Goal: Task Accomplishment & Management: Manage account settings

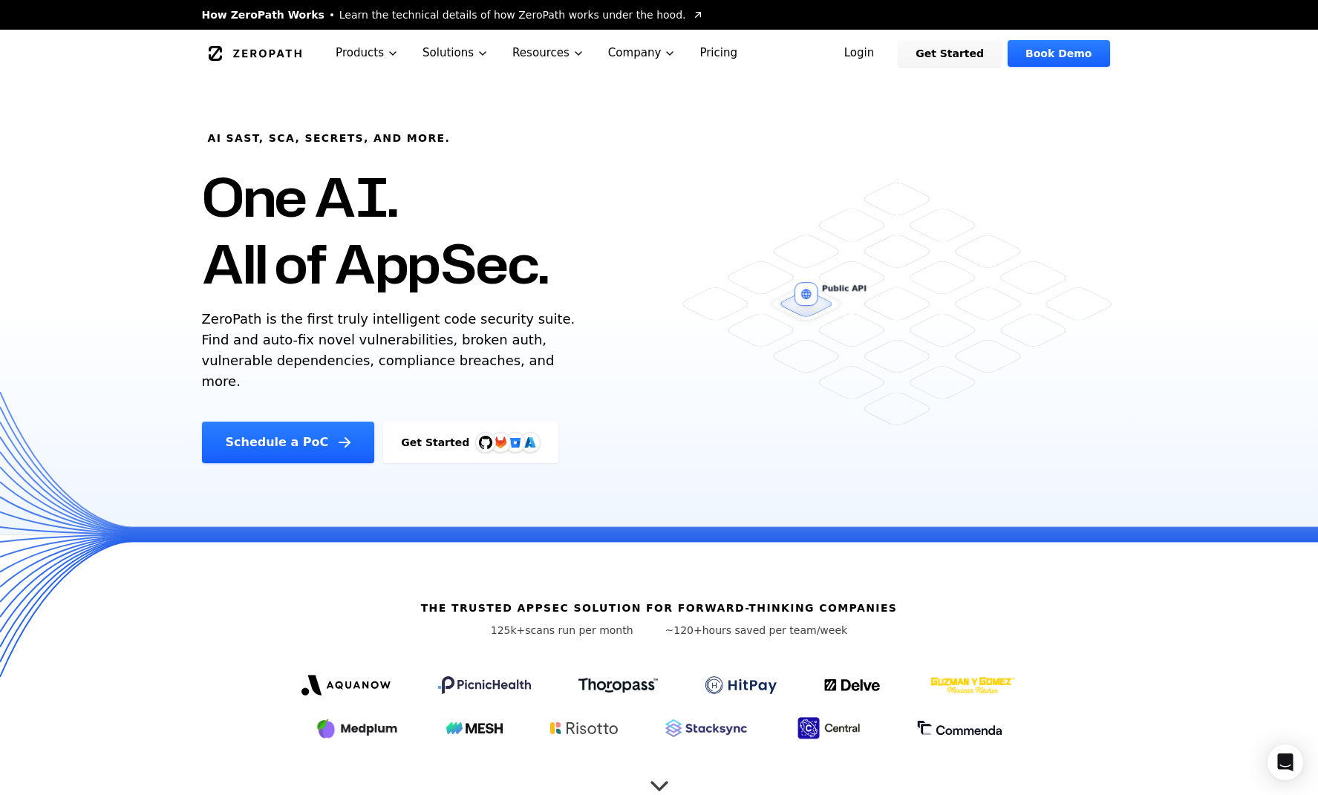
click at [891, 55] on link "Login" at bounding box center [860, 53] width 66 height 27
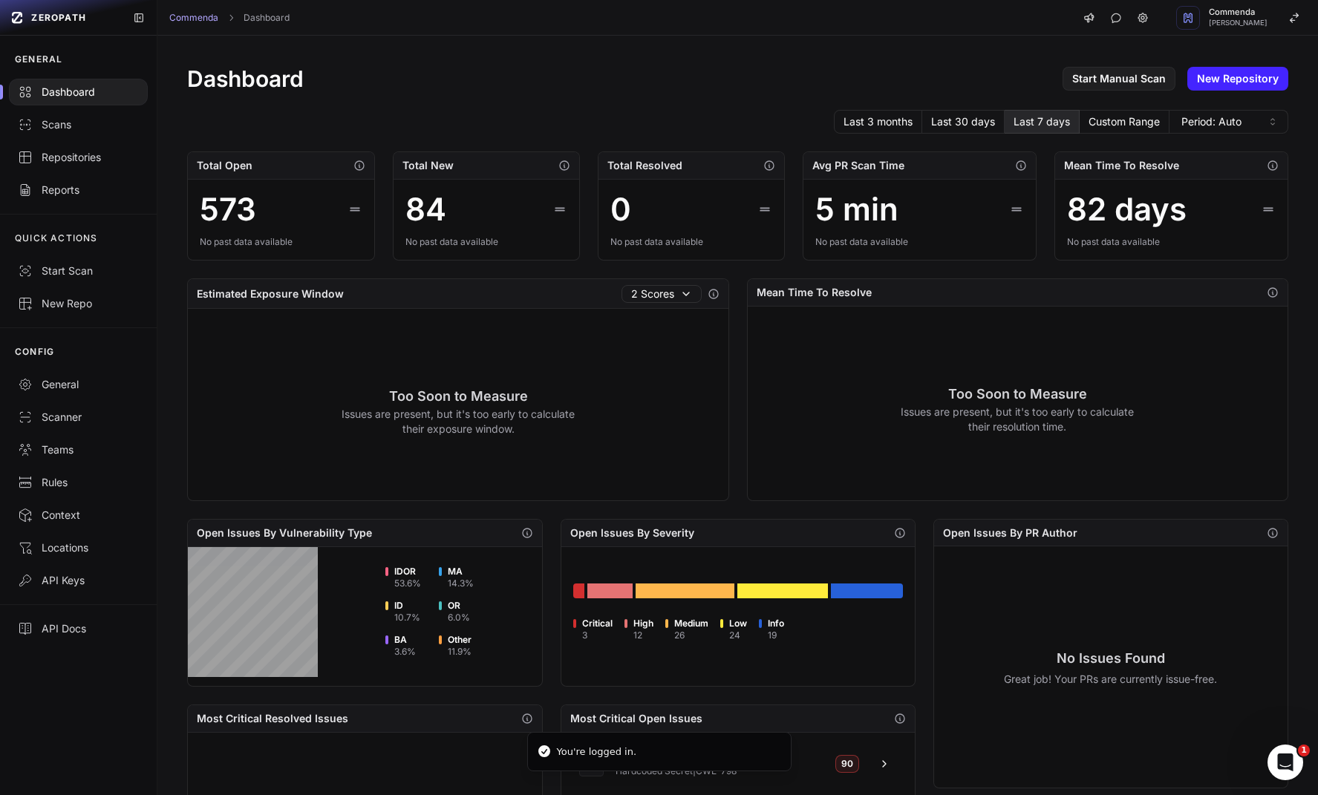
scroll to position [309, 0]
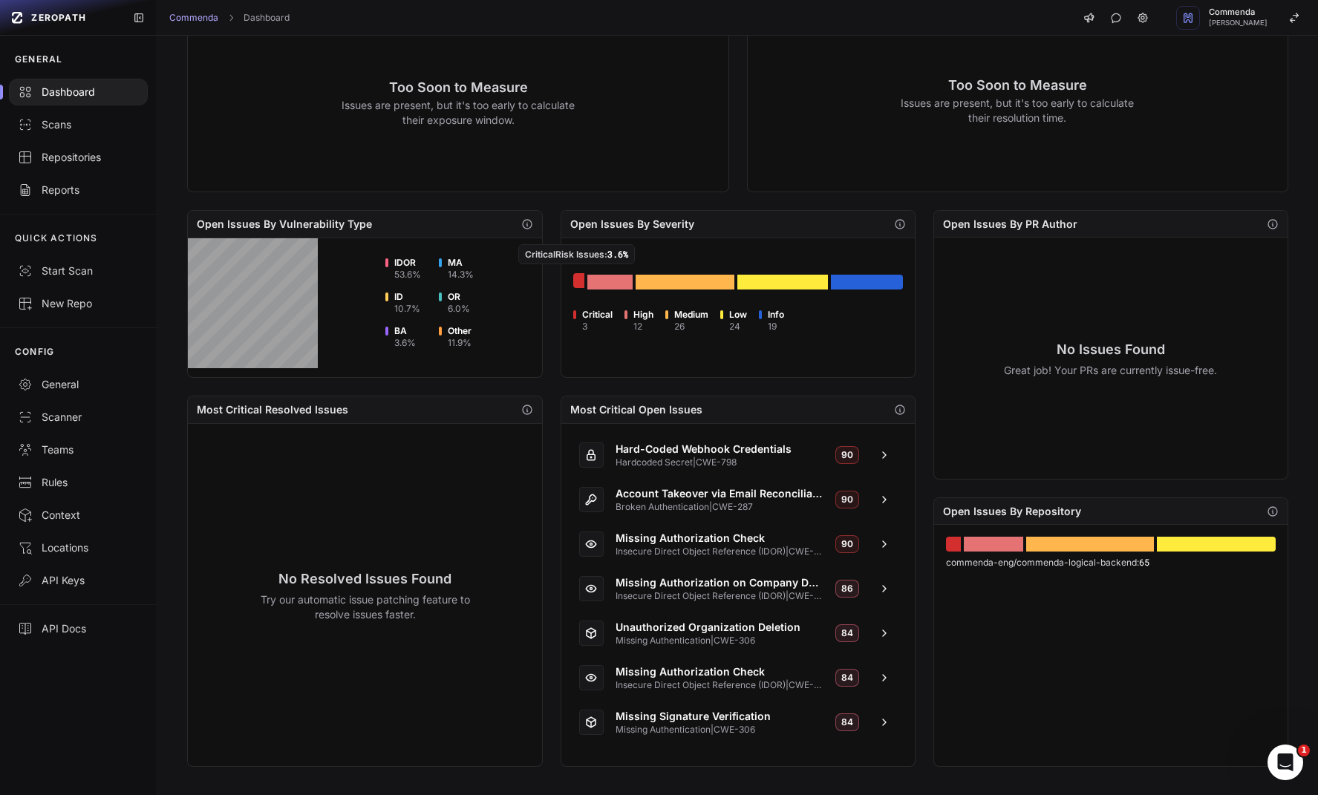
click at [578, 280] on div "Go to issues list" at bounding box center [578, 280] width 11 height 15
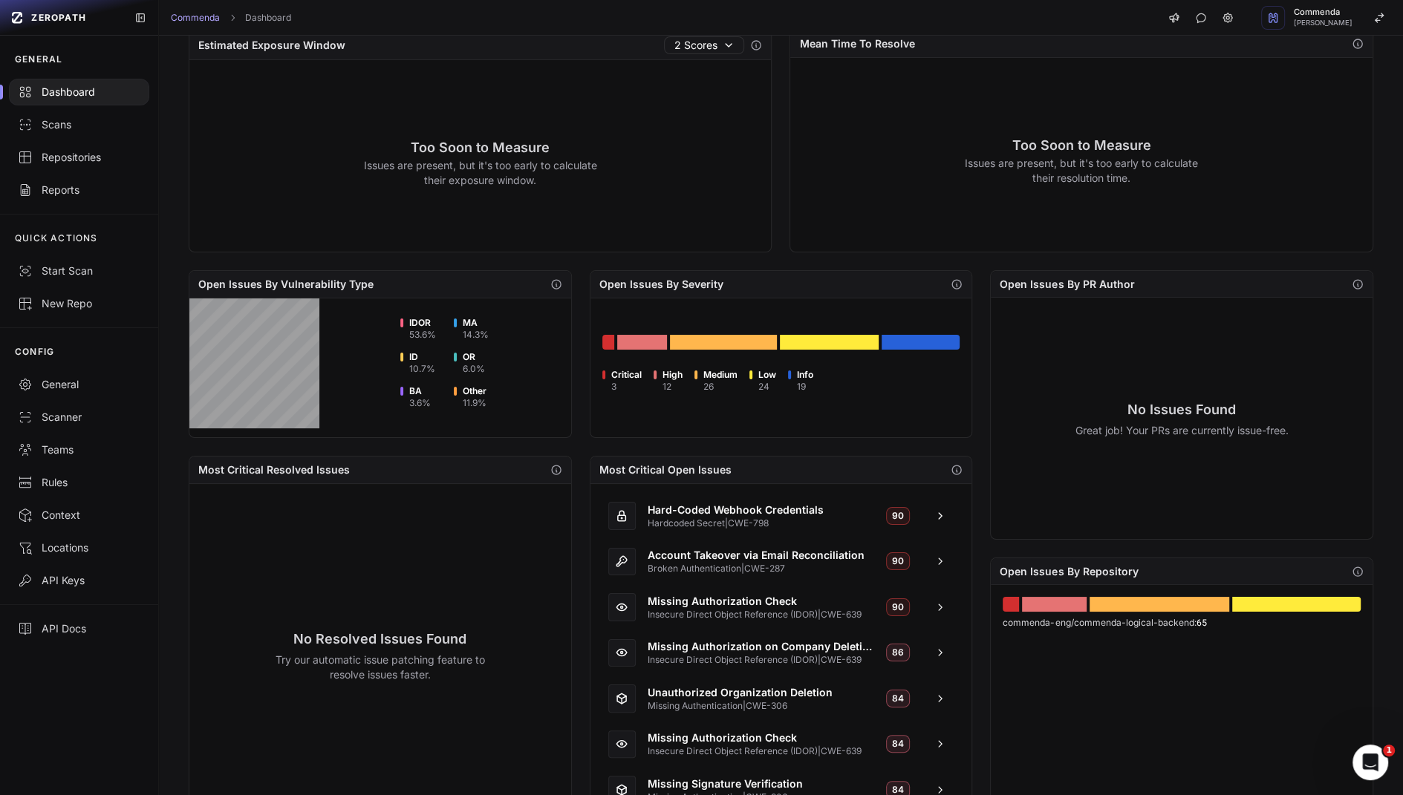
scroll to position [0, 0]
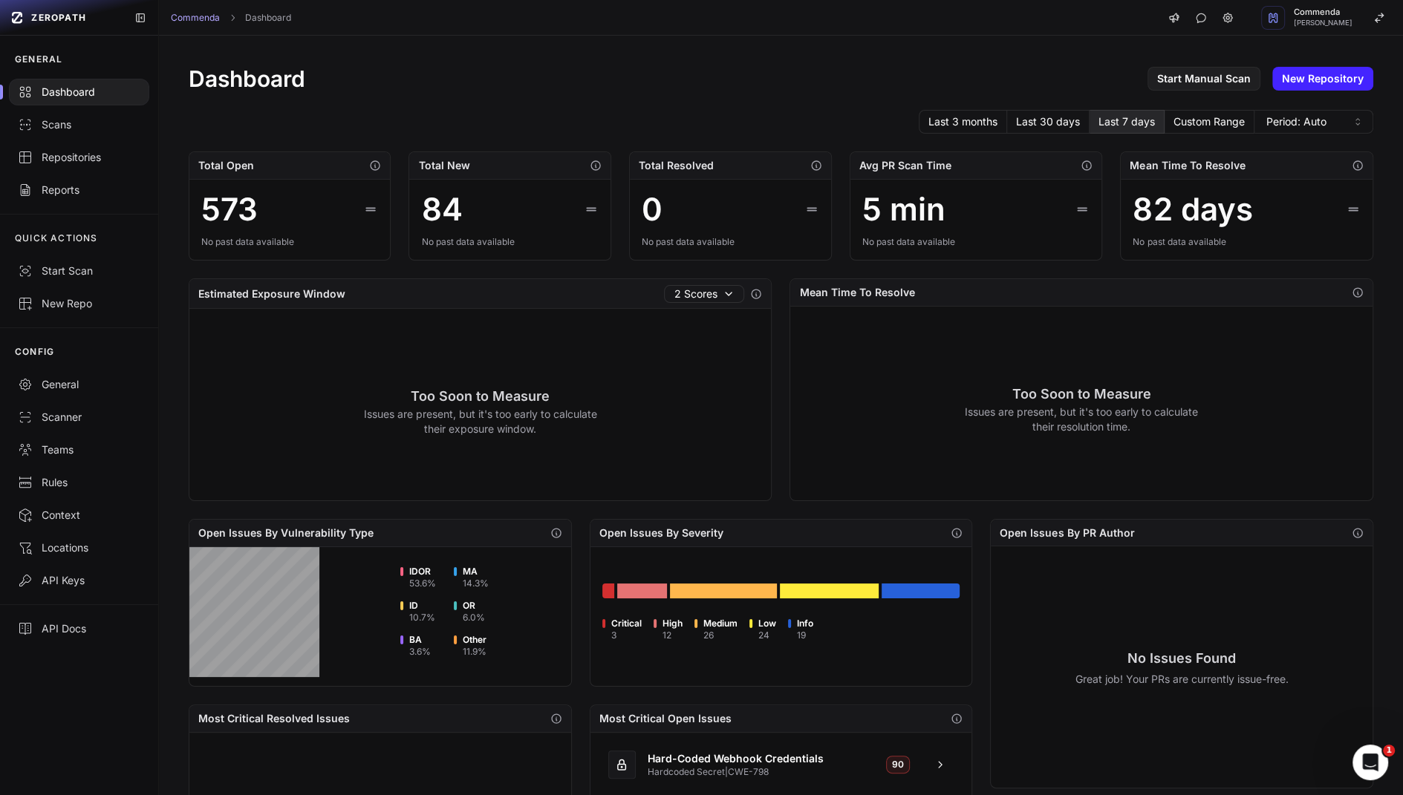
click at [287, 81] on h1 "Dashboard" at bounding box center [247, 78] width 117 height 27
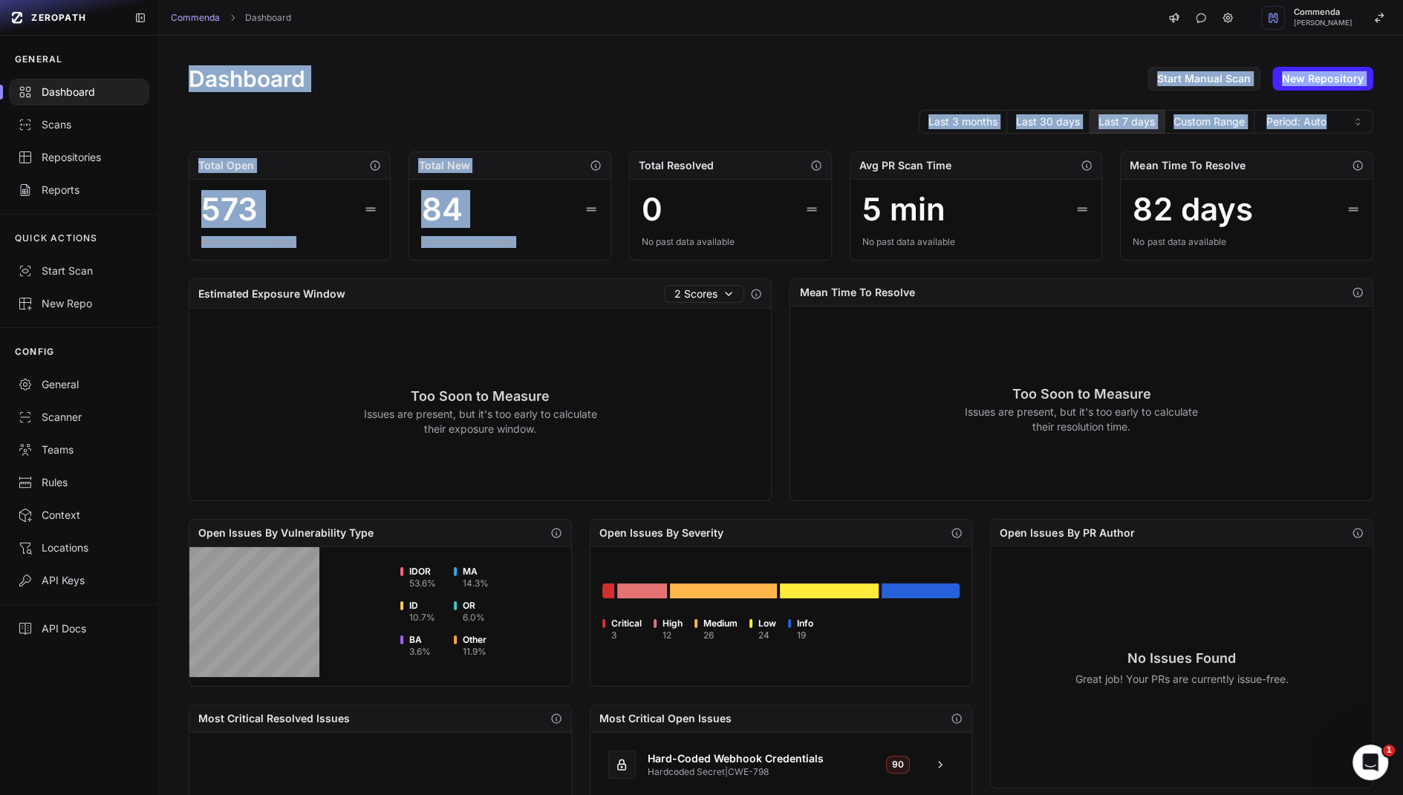
drag, startPoint x: 287, startPoint y: 81, endPoint x: 489, endPoint y: 262, distance: 271.4
click at [488, 261] on div "Dashboard Start Manual Scan New Repository Last 3 months Last 30 days Last 7 da…" at bounding box center [781, 571] width 1244 height 1070
click at [476, 79] on div "Dashboard Start Manual Scan New Repository" at bounding box center [781, 78] width 1185 height 27
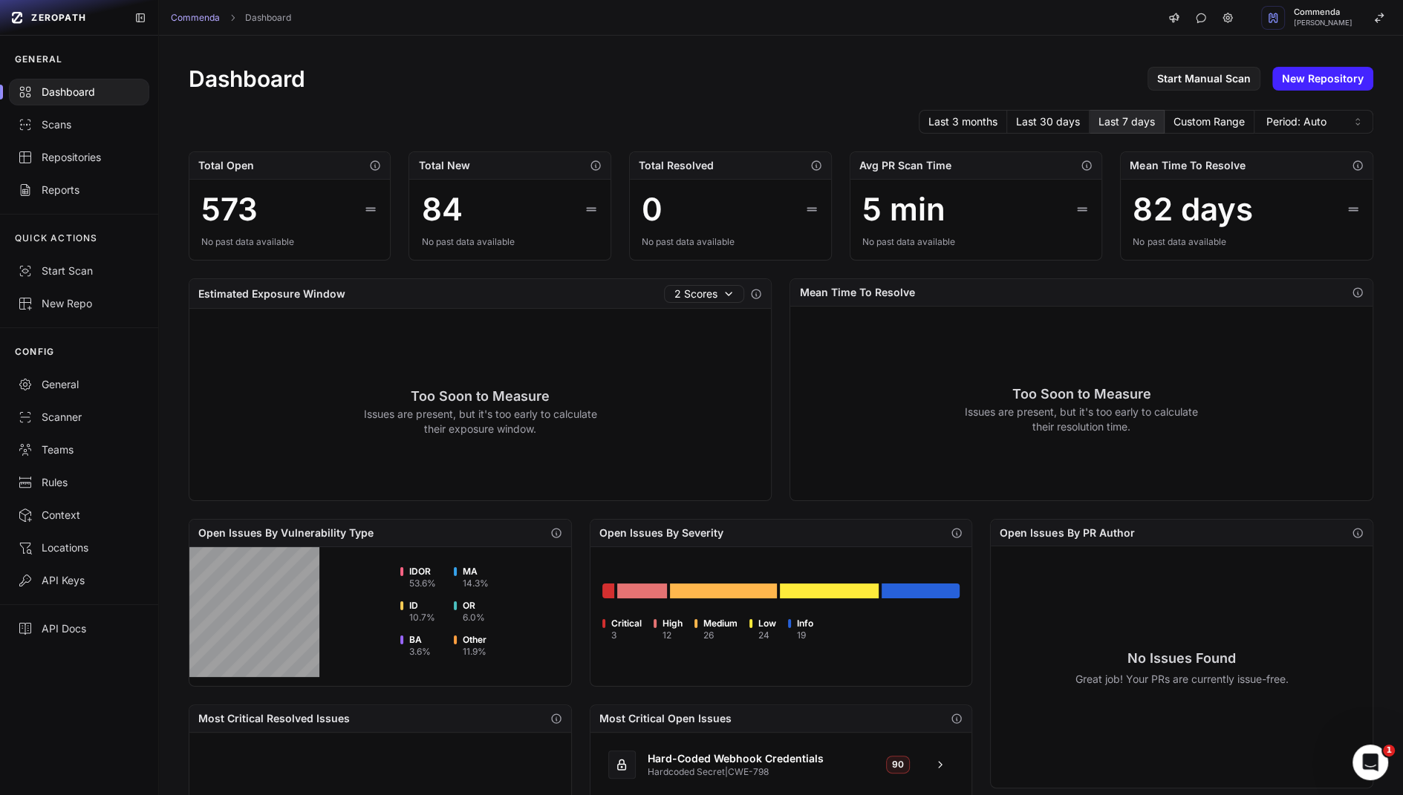
click at [476, 79] on div "Dashboard Start Manual Scan New Repository" at bounding box center [781, 78] width 1185 height 27
drag, startPoint x: 476, startPoint y: 79, endPoint x: 572, endPoint y: 84, distance: 96.0
click at [599, 83] on div "Dashboard Start Manual Scan New Repository" at bounding box center [781, 78] width 1185 height 27
click at [572, 84] on div "Dashboard Start Manual Scan New Repository" at bounding box center [781, 78] width 1185 height 27
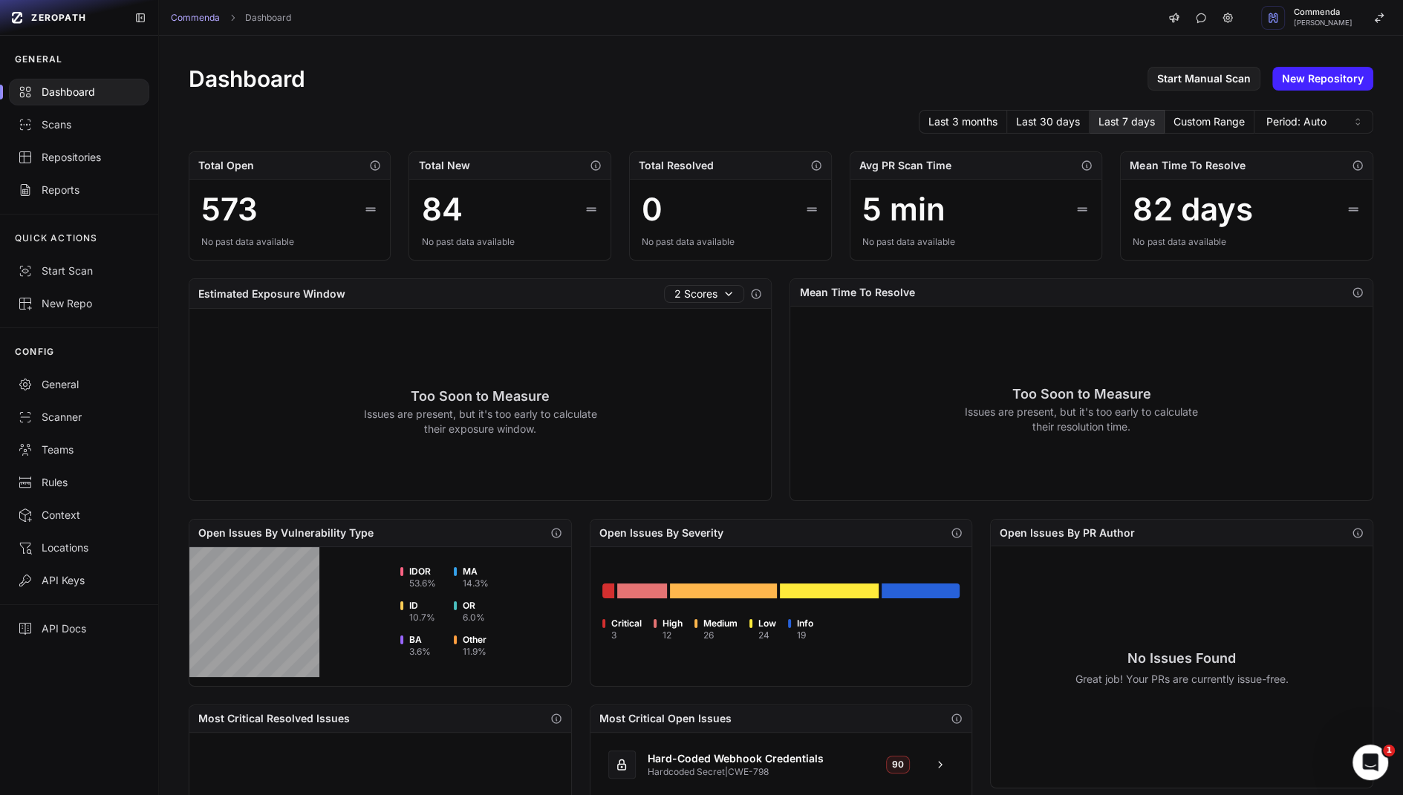
click at [572, 84] on div "Dashboard Start Manual Scan New Repository" at bounding box center [781, 78] width 1185 height 27
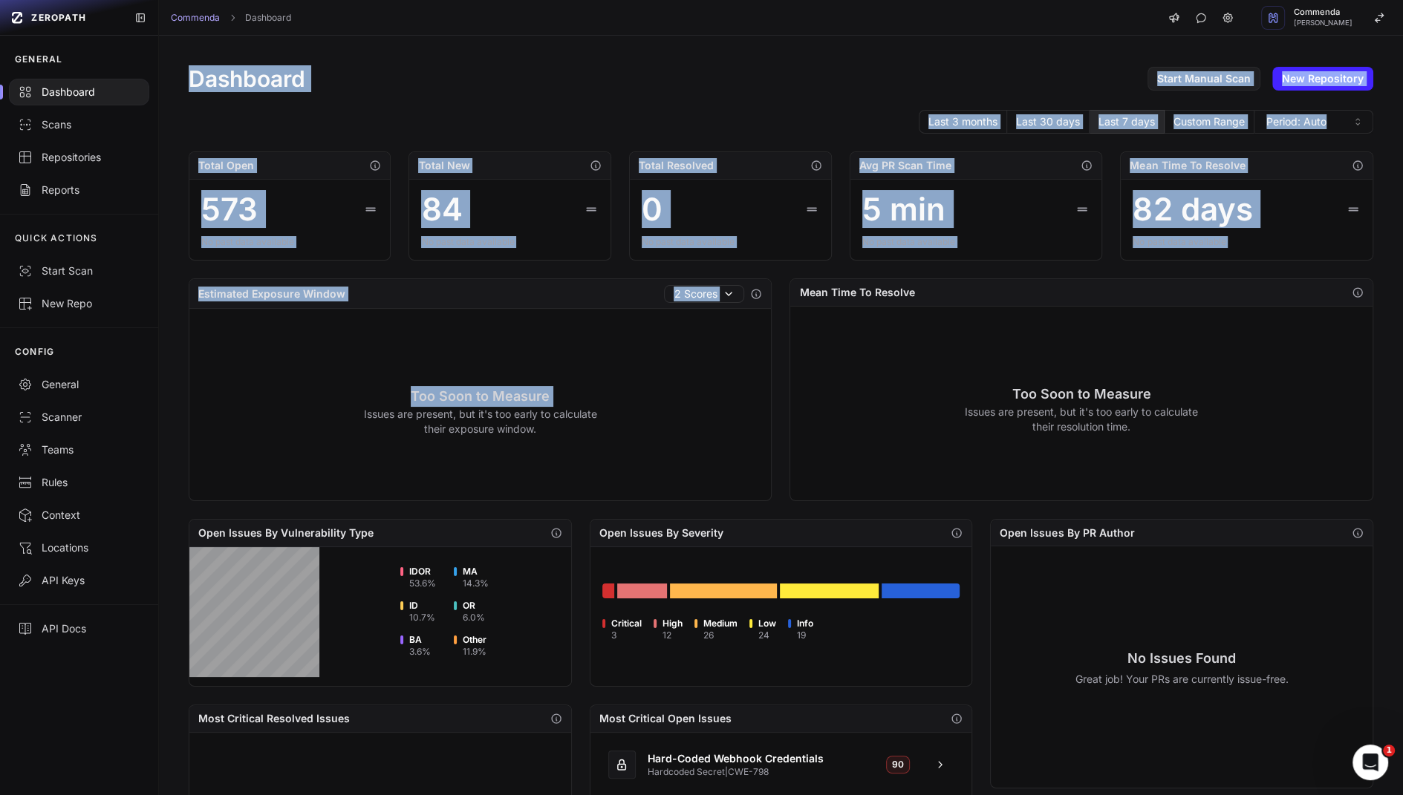
drag, startPoint x: 572, startPoint y: 84, endPoint x: 776, endPoint y: 285, distance: 286.8
click at [775, 284] on div "Dashboard Start Manual Scan New Repository Last 3 months Last 30 days Last 7 da…" at bounding box center [781, 571] width 1244 height 1070
click at [720, 110] on div "Last 3 months Last 30 days Last 7 days Custom Range Period: Auto" at bounding box center [781, 122] width 1185 height 24
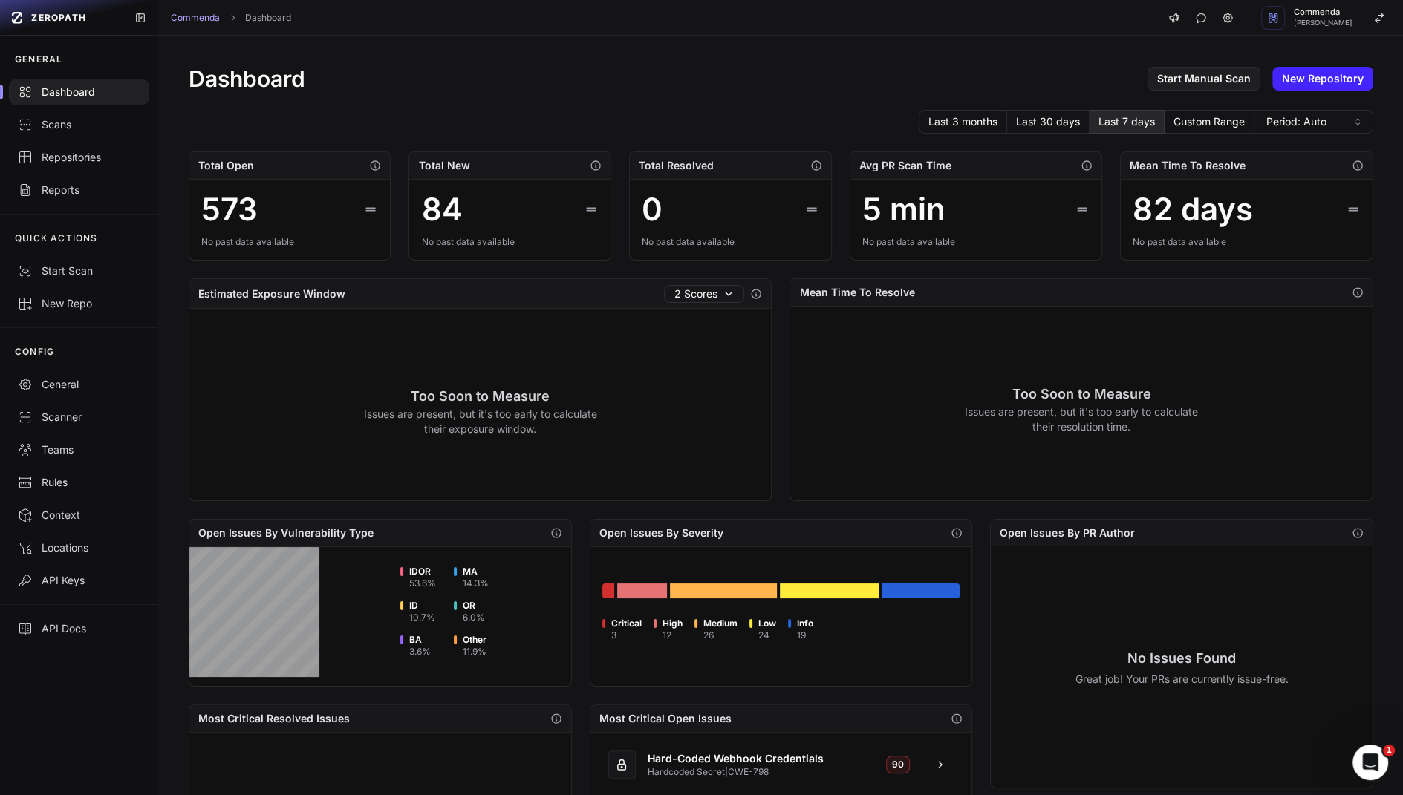
click at [720, 110] on div "Last 3 months Last 30 days Last 7 days Custom Range Period: Auto" at bounding box center [781, 122] width 1185 height 24
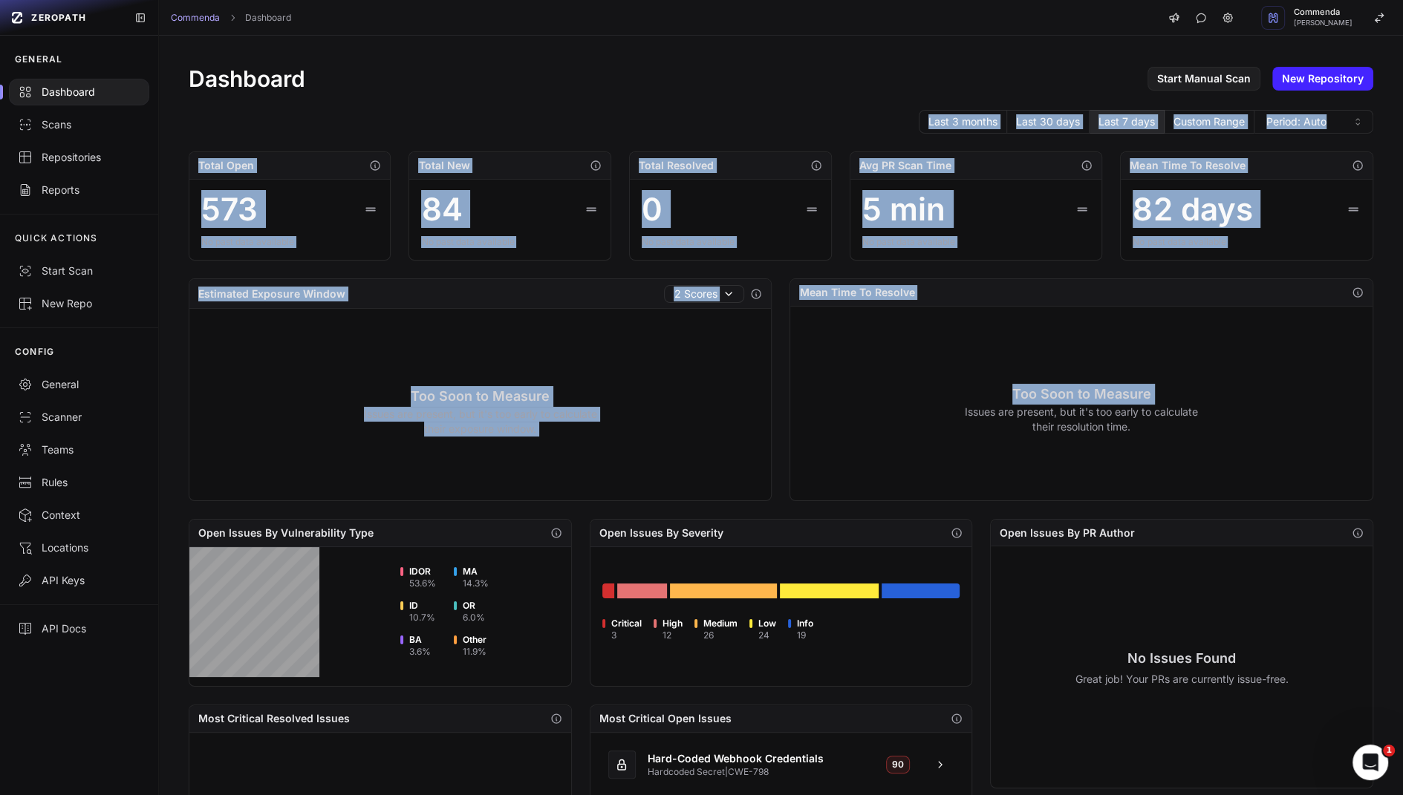
drag, startPoint x: 720, startPoint y: 109, endPoint x: 839, endPoint y: 328, distance: 249.6
click at [839, 328] on div "Dashboard Start Manual Scan New Repository Last 3 months Last 30 days Last 7 da…" at bounding box center [781, 571] width 1244 height 1070
click at [830, 270] on div "Dashboard Start Manual Scan New Repository Last 3 months Last 30 days Last 7 da…" at bounding box center [781, 571] width 1244 height 1070
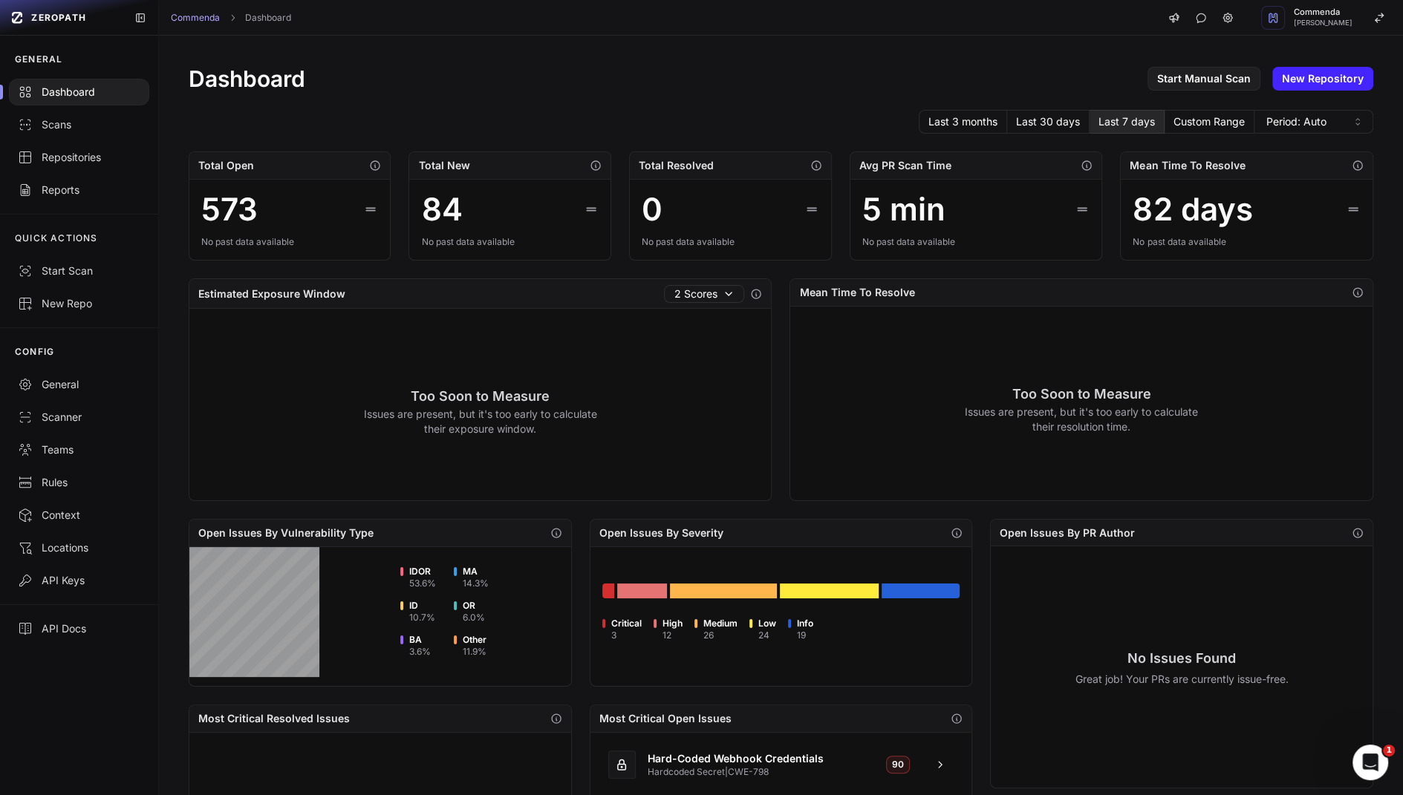
click at [830, 270] on div "Dashboard Start Manual Scan New Repository Last 3 months Last 30 days Last 7 da…" at bounding box center [781, 571] width 1244 height 1070
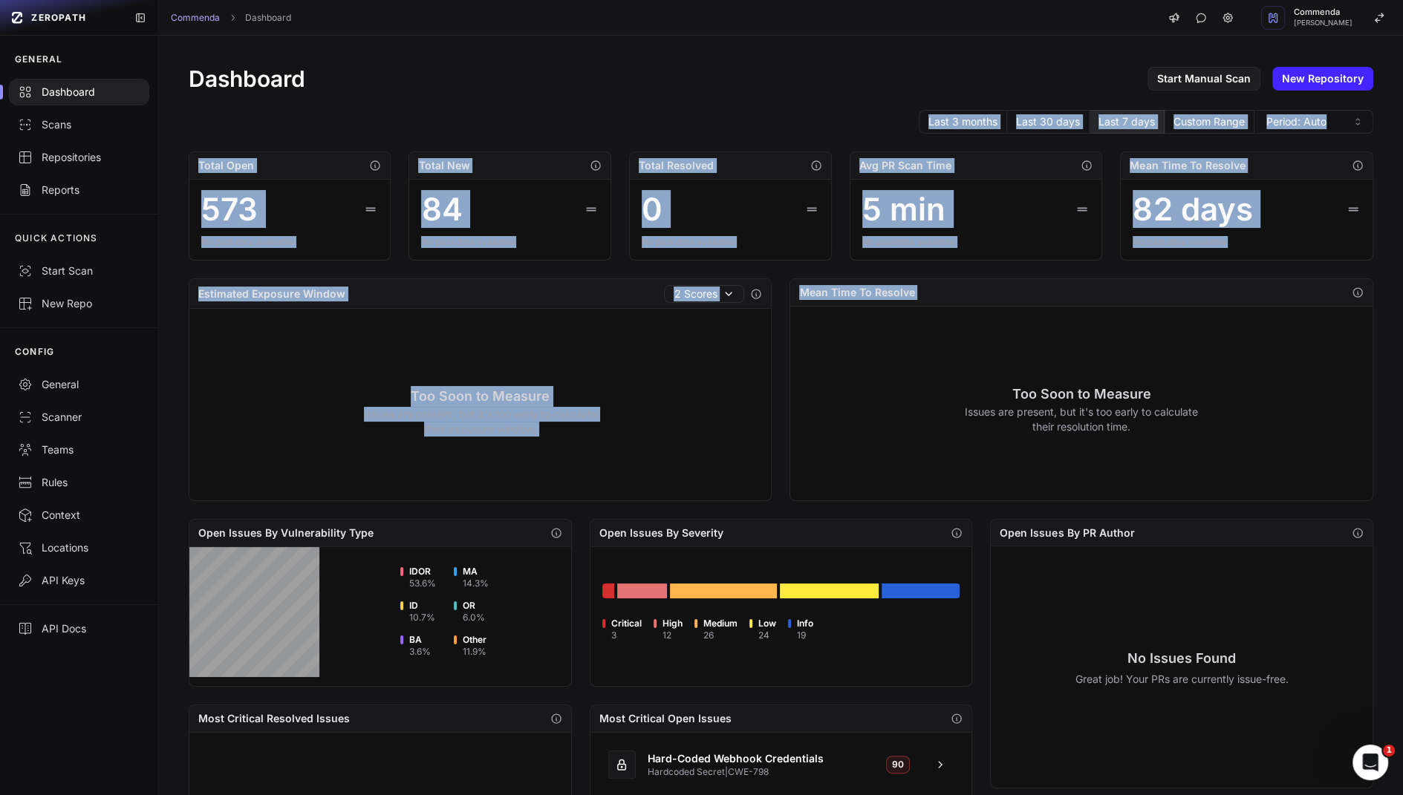
drag, startPoint x: 830, startPoint y: 270, endPoint x: 761, endPoint y: 114, distance: 170.6
click at [761, 114] on div "Dashboard Start Manual Scan New Repository Last 3 months Last 30 days Last 7 da…" at bounding box center [781, 571] width 1244 height 1070
click at [761, 114] on div "Last 3 months Last 30 days Last 7 days Custom Range Period: Auto" at bounding box center [781, 122] width 1185 height 24
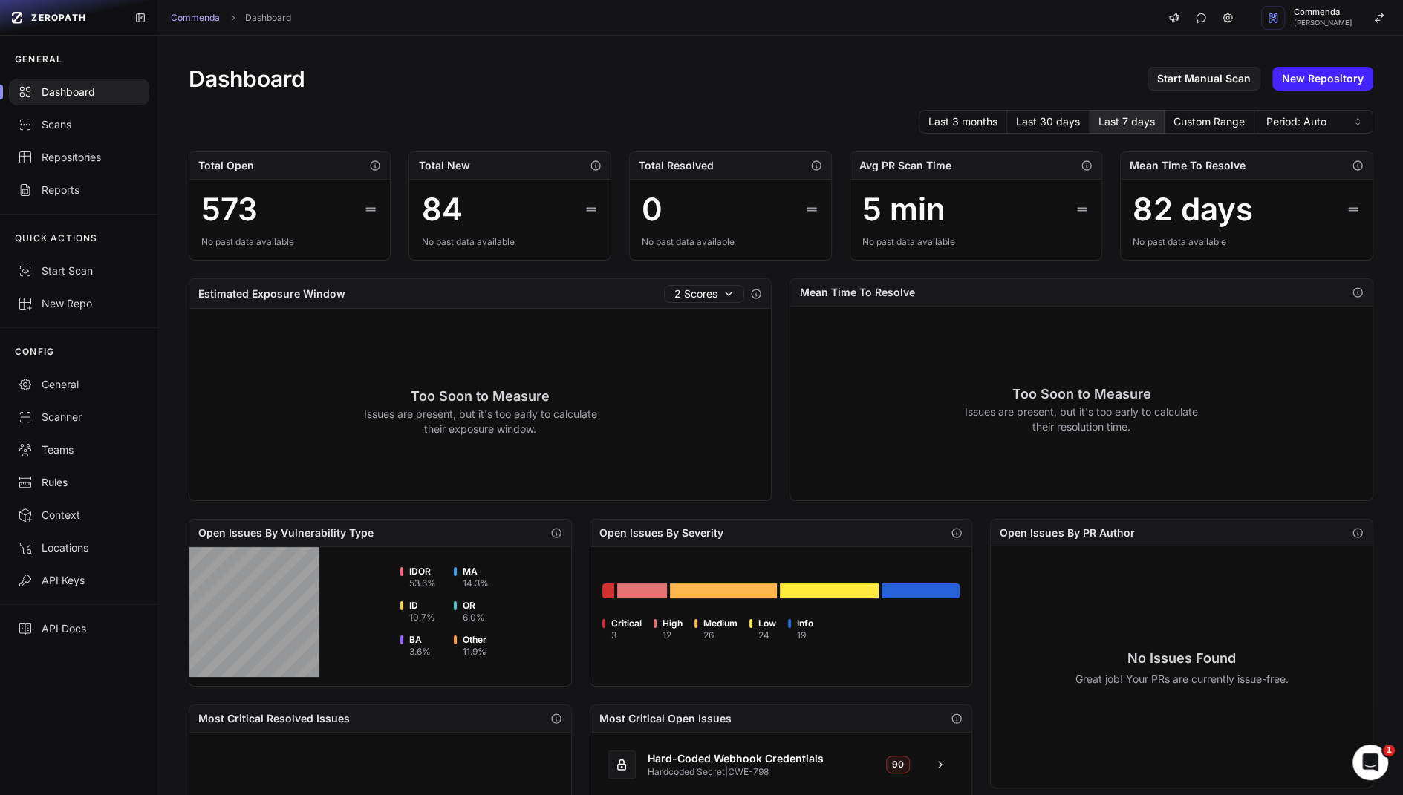
click at [761, 114] on div "Last 3 months Last 30 days Last 7 days Custom Range Period: Auto" at bounding box center [781, 122] width 1185 height 24
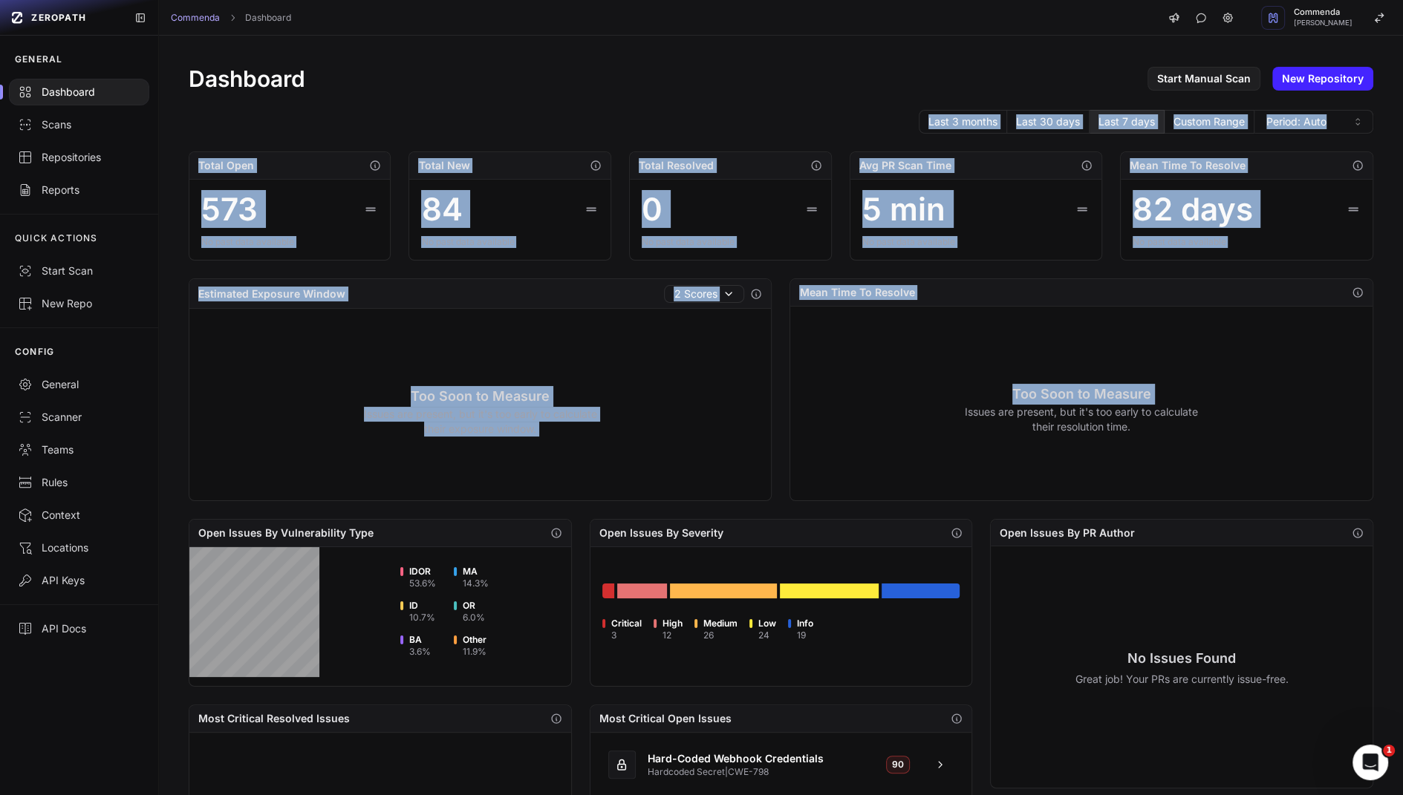
drag, startPoint x: 761, startPoint y: 114, endPoint x: 965, endPoint y: 328, distance: 295.2
click at [965, 328] on div "Dashboard Start Manual Scan New Repository Last 3 months Last 30 days Last 7 da…" at bounding box center [781, 571] width 1244 height 1070
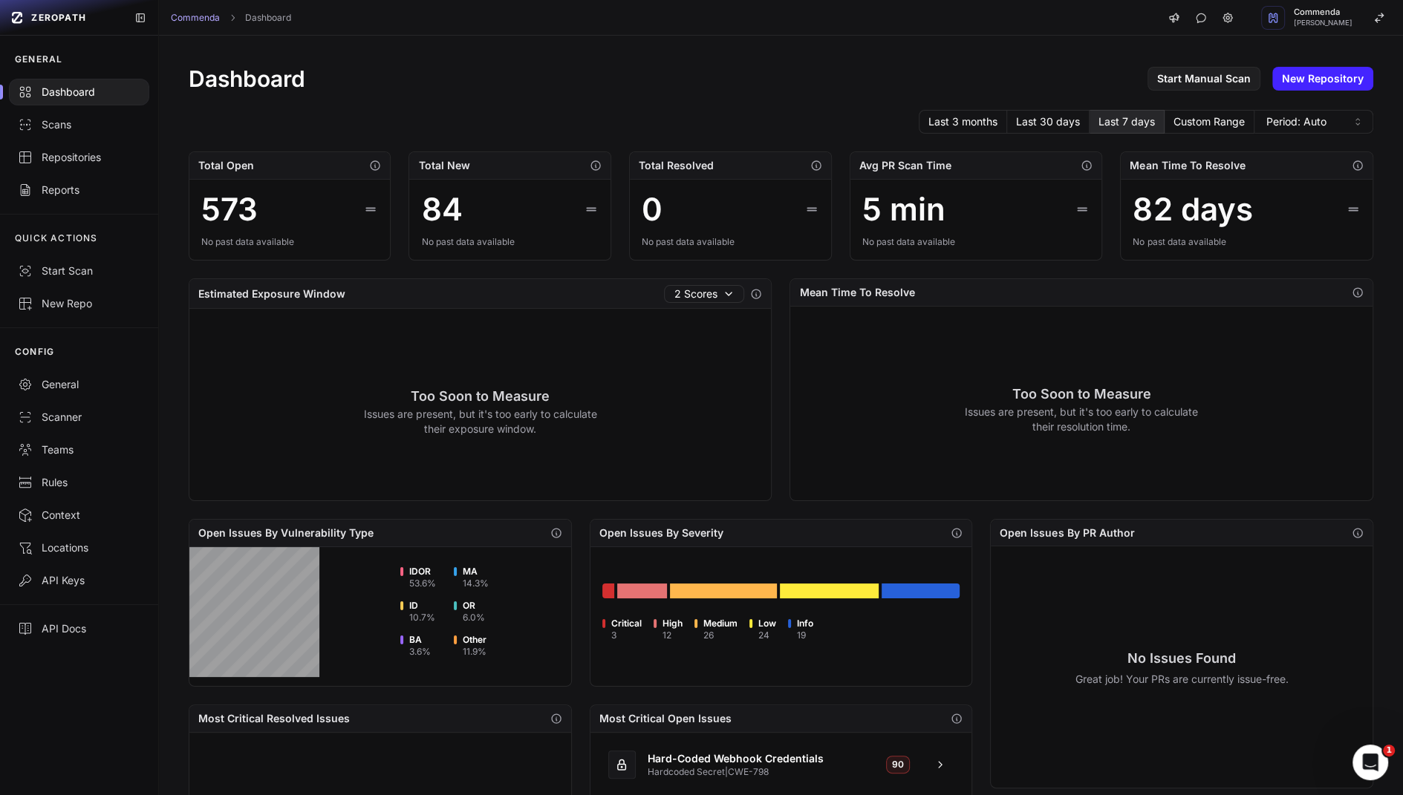
click at [965, 325] on div "Too Soon to Measure Issues are present, but it's too early to calculate their r…" at bounding box center [1081, 409] width 582 height 204
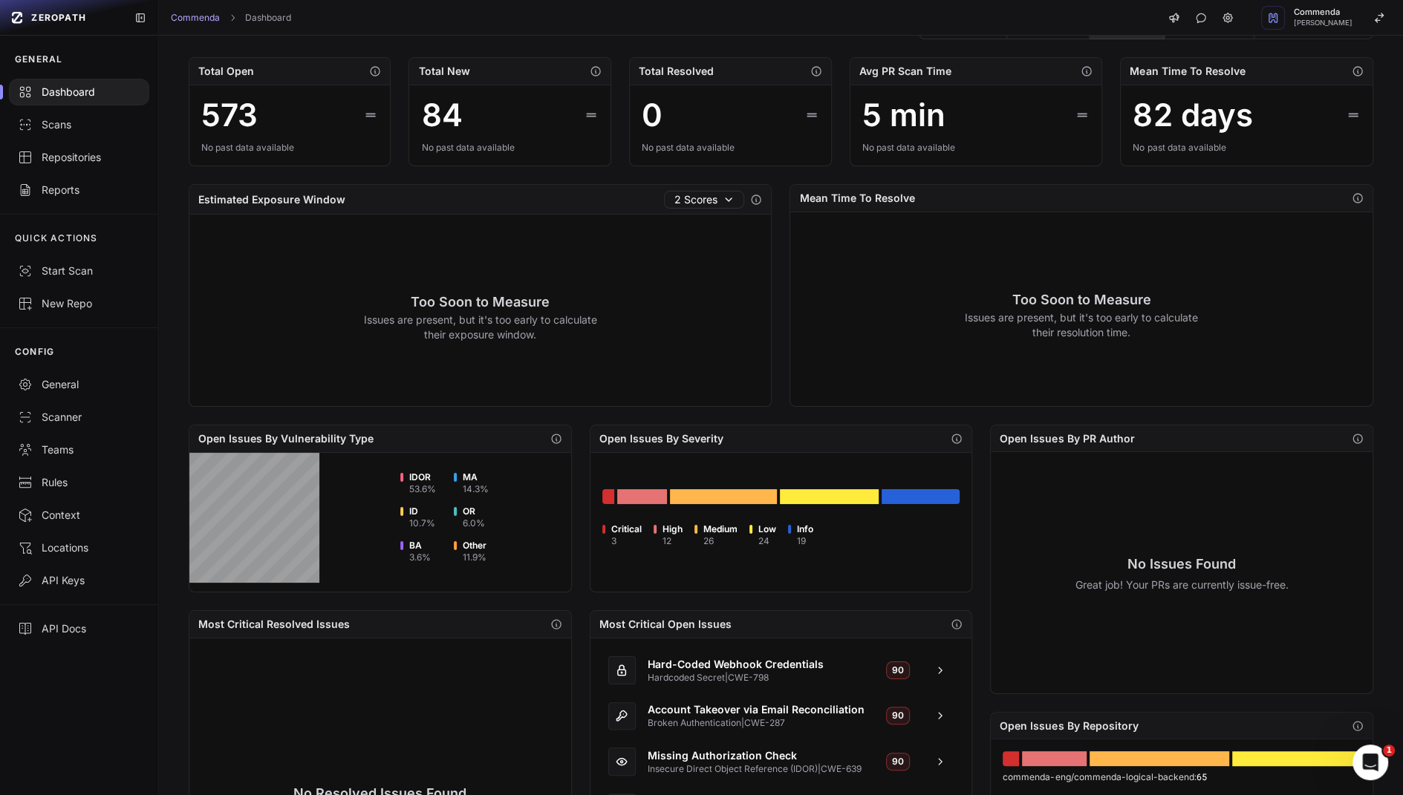
scroll to position [309, 0]
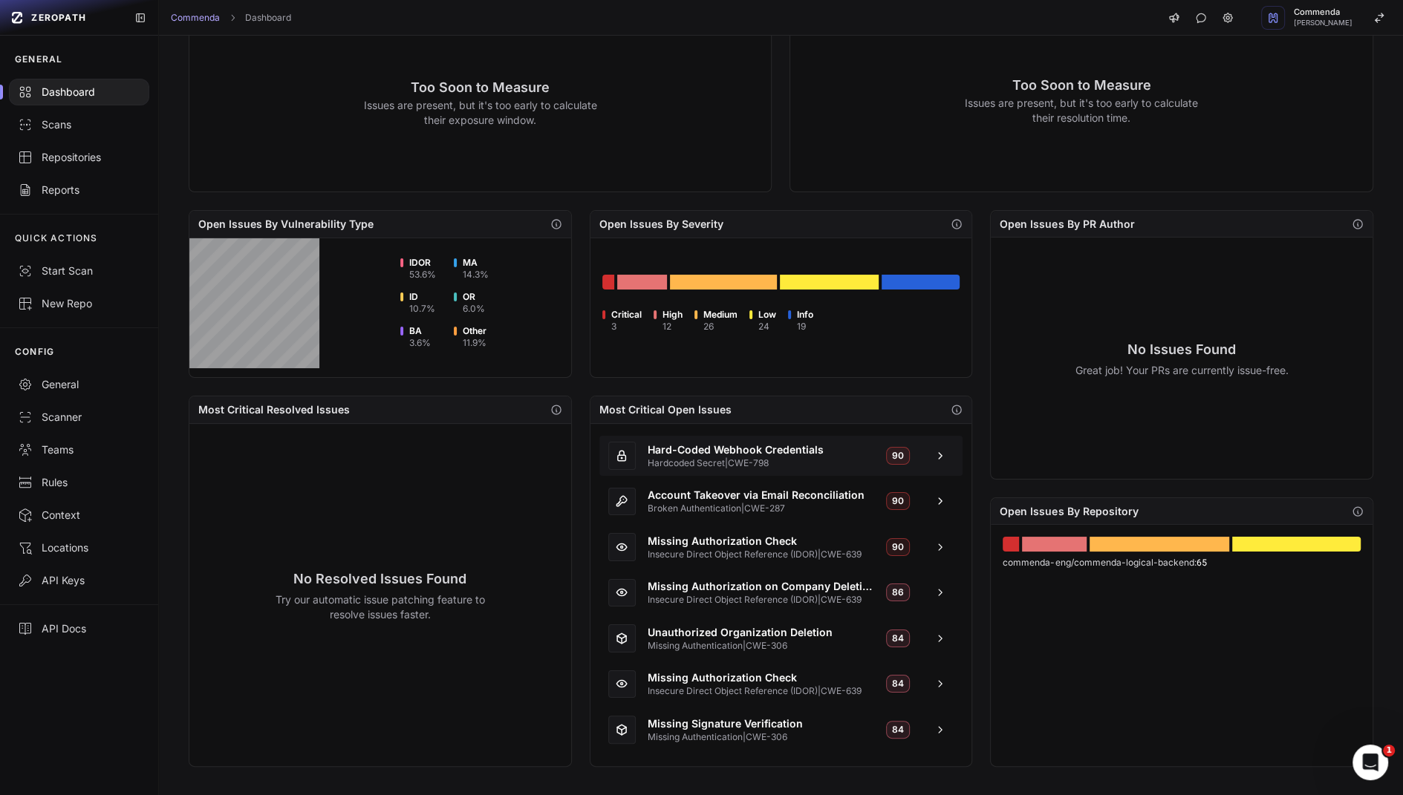
click at [775, 461] on span "Hardcoded Secret | CWE-798" at bounding box center [761, 464] width 227 height 12
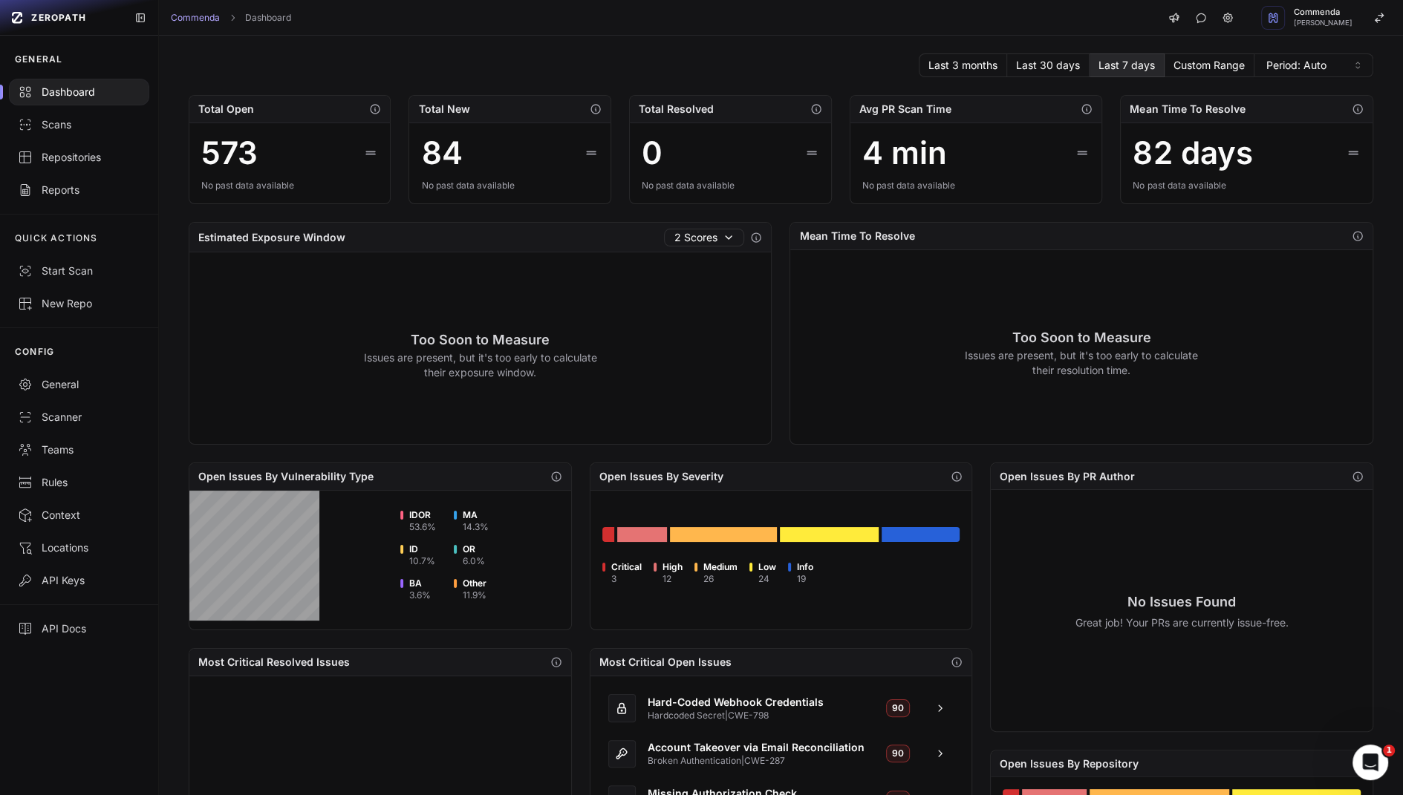
scroll to position [64, 0]
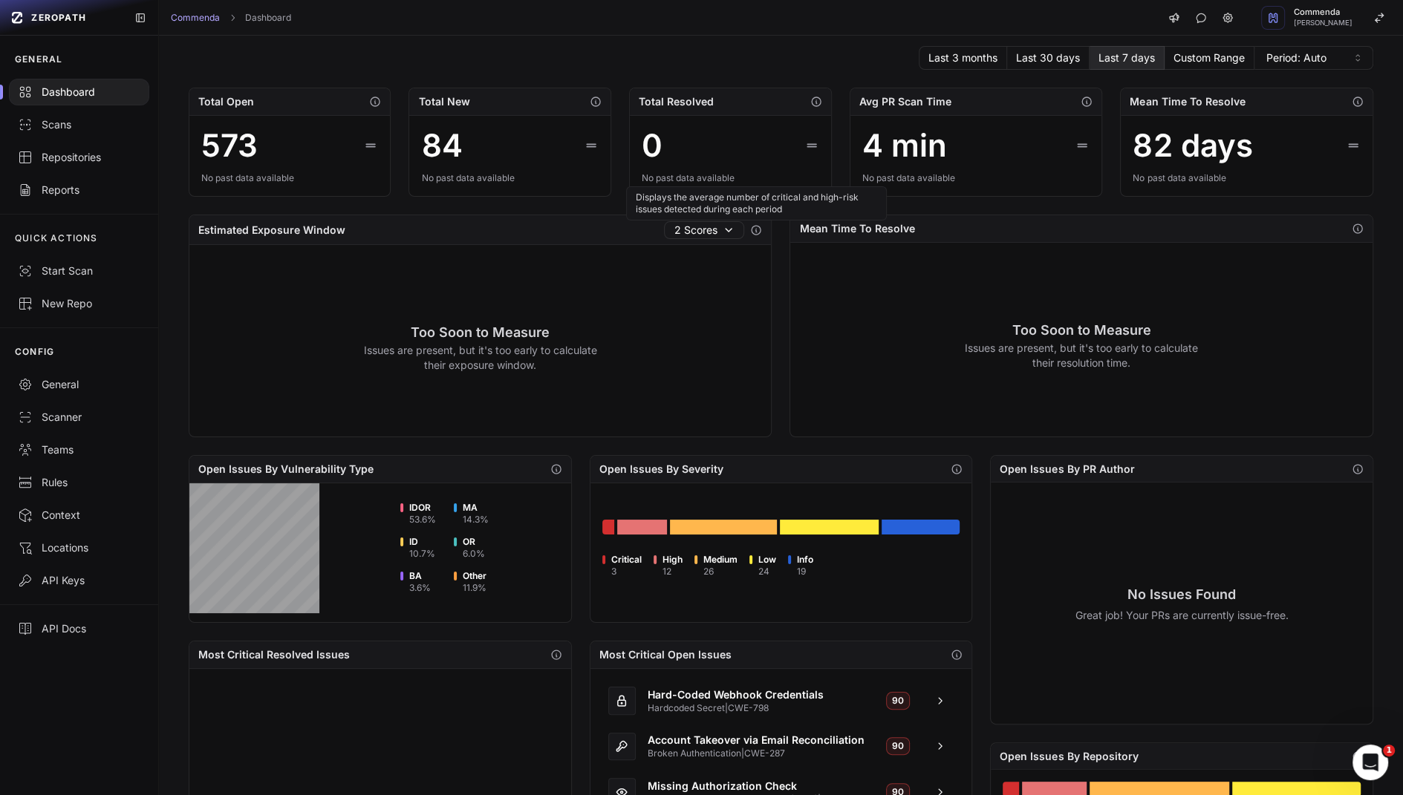
click at [758, 227] on icon "button" at bounding box center [756, 230] width 12 height 12
click at [954, 228] on div "Mean Time To Resolve" at bounding box center [1081, 228] width 582 height 27
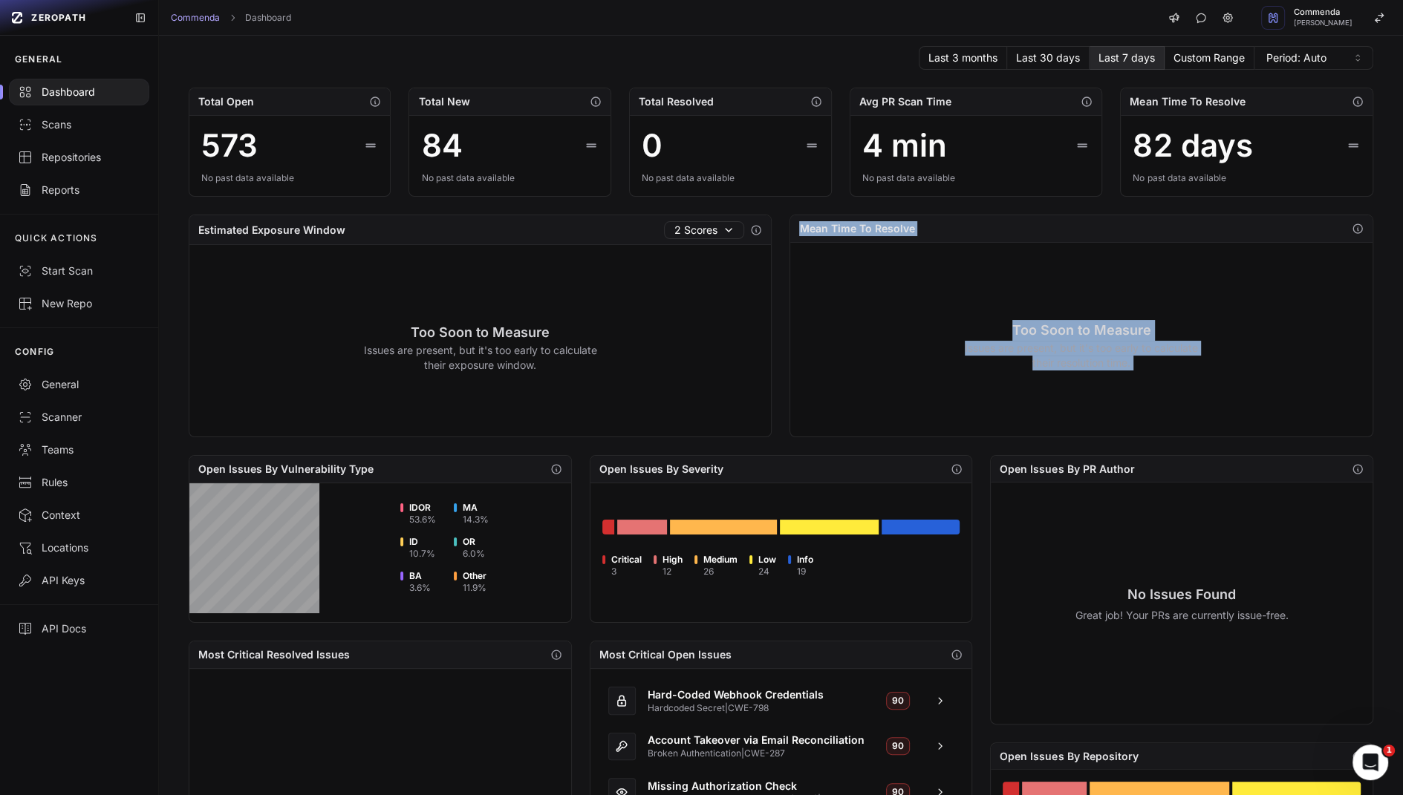
drag, startPoint x: 954, startPoint y: 228, endPoint x: 1075, endPoint y: 381, distance: 195.1
click at [1074, 381] on div "Mean Time To Resolve Too Soon to Measure Issues are present, but it's too early…" at bounding box center [1082, 326] width 584 height 223
click at [1075, 381] on div "Too Soon to Measure Issues are present, but it's too early to calculate their r…" at bounding box center [1081, 345] width 582 height 204
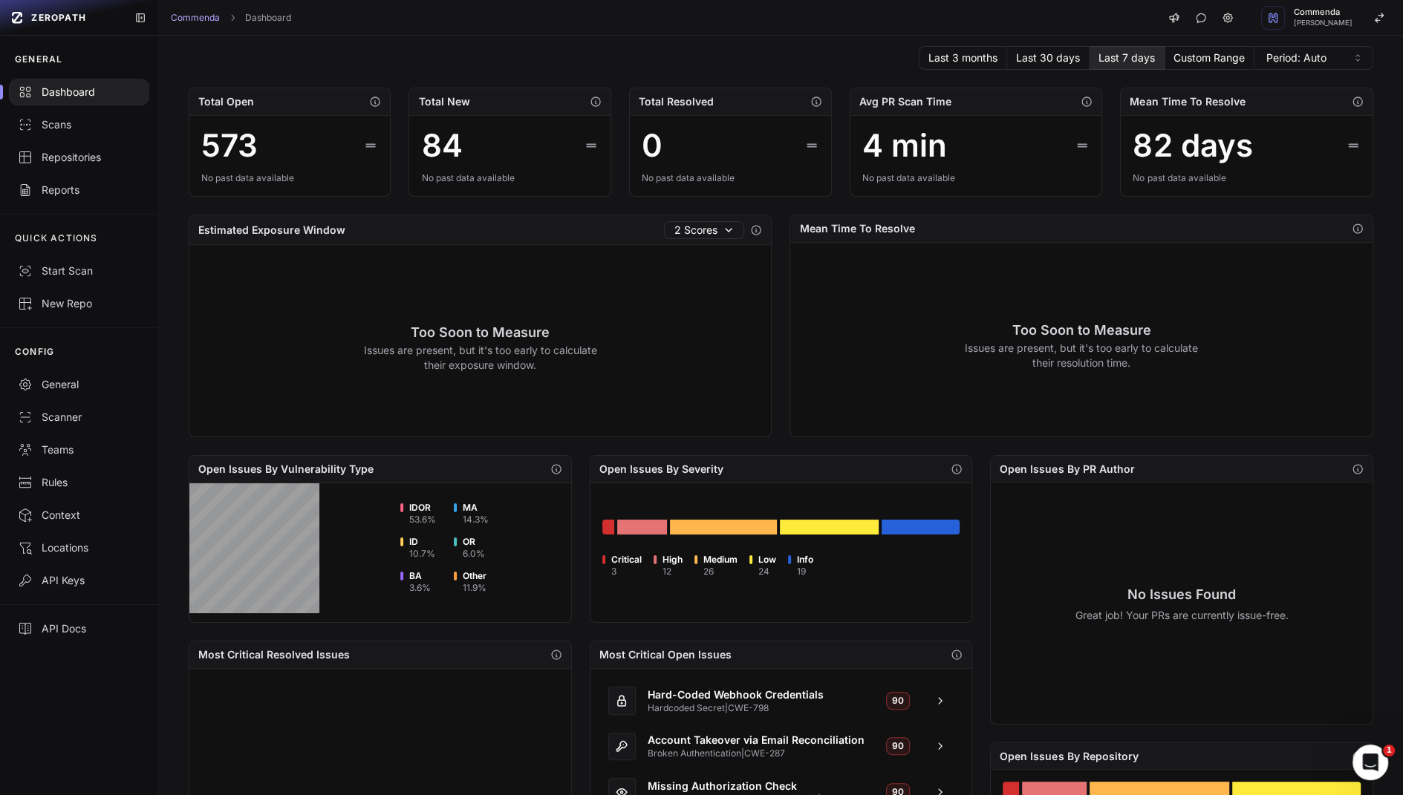
click at [1075, 381] on div "Too Soon to Measure Issues are present, but it's too early to calculate their r…" at bounding box center [1081, 345] width 582 height 204
drag, startPoint x: 1075, startPoint y: 381, endPoint x: 1064, endPoint y: 322, distance: 59.7
click at [1064, 322] on div "Too Soon to Measure Issues are present, but it's too early to calculate their r…" at bounding box center [1081, 345] width 582 height 204
click at [1064, 322] on h3 "Too Soon to Measure" at bounding box center [1082, 330] width 234 height 21
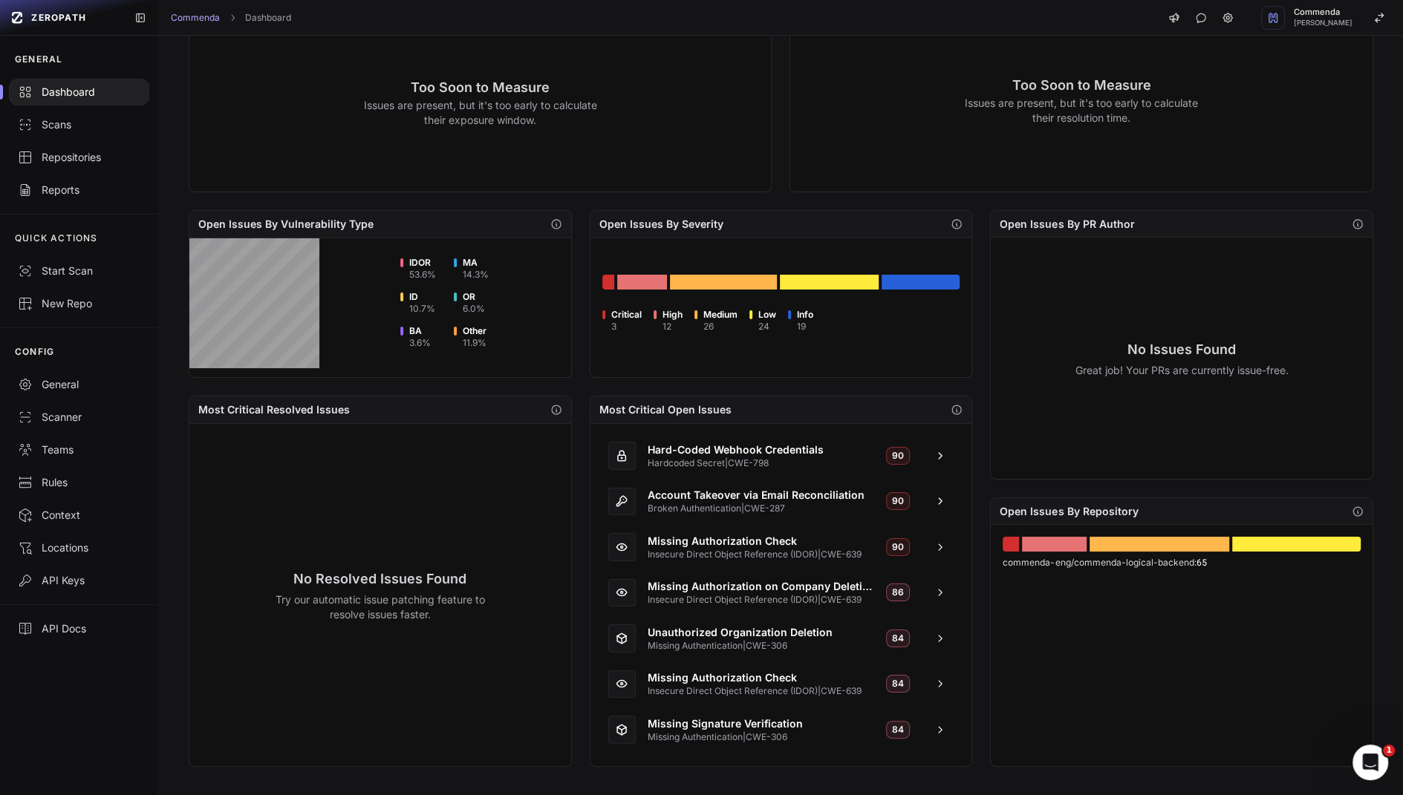
scroll to position [0, 0]
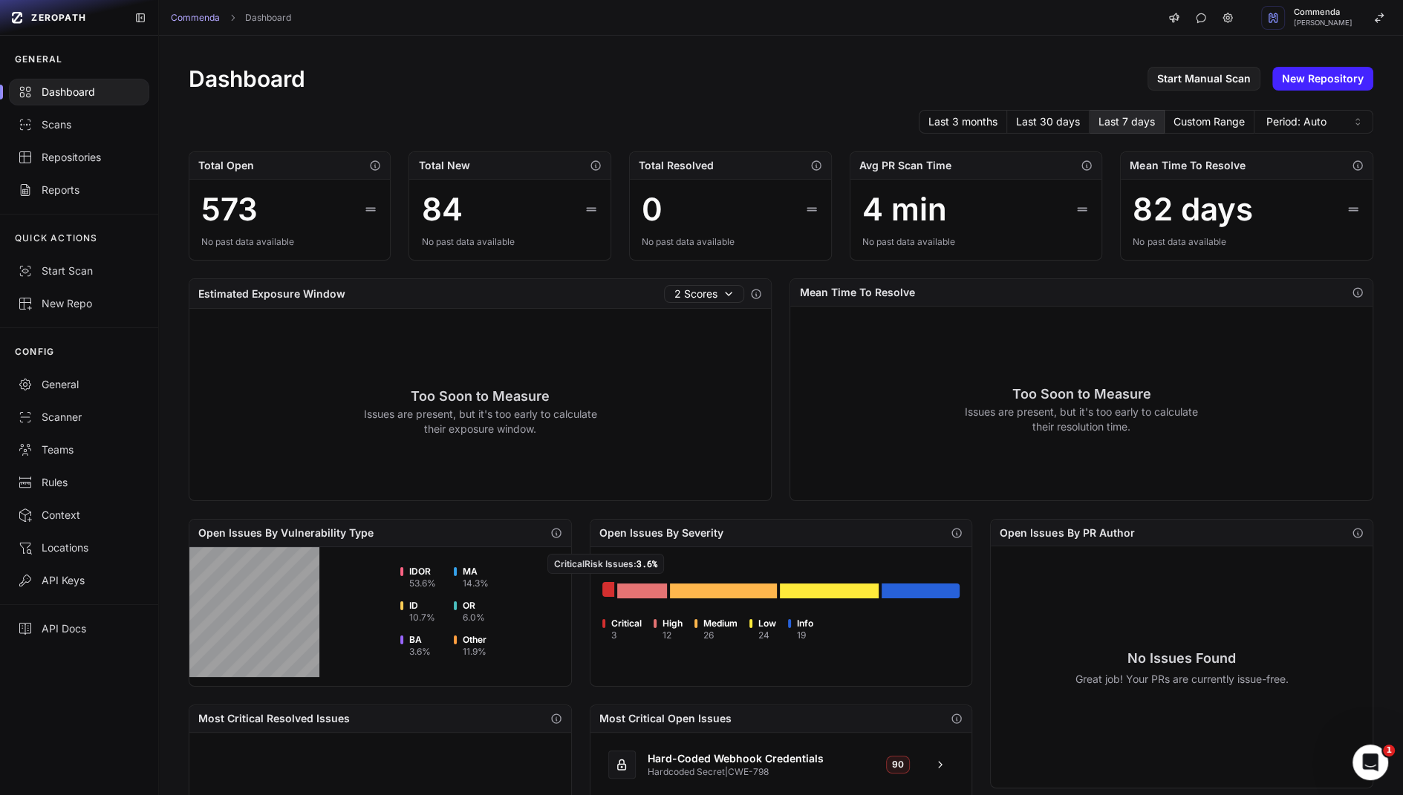
click at [609, 593] on div "Go to issues list" at bounding box center [608, 589] width 13 height 15
click at [609, 625] on li "Critical 3" at bounding box center [621, 630] width 39 height 22
drag, startPoint x: 609, startPoint y: 625, endPoint x: 804, endPoint y: 626, distance: 194.6
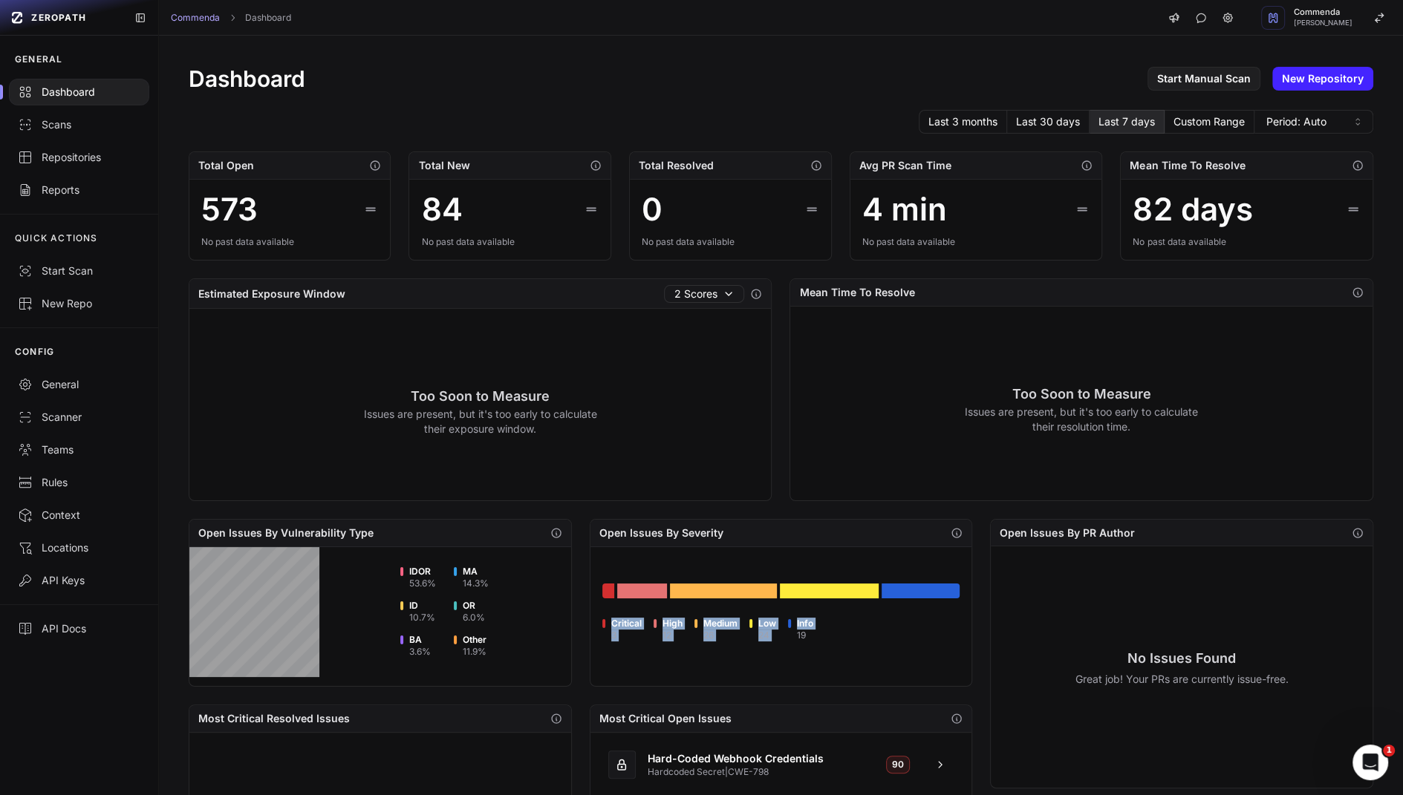
click at [804, 627] on ul "Critical 3 High 12 Medium 26 Low 24 Info 19" at bounding box center [781, 630] width 358 height 22
click at [804, 626] on span "Info" at bounding box center [805, 624] width 16 height 12
drag, startPoint x: 804, startPoint y: 626, endPoint x: 635, endPoint y: 625, distance: 168.6
click at [635, 625] on ul "Critical 3 High 12 Medium 26 Low 24 Info 19" at bounding box center [781, 630] width 358 height 22
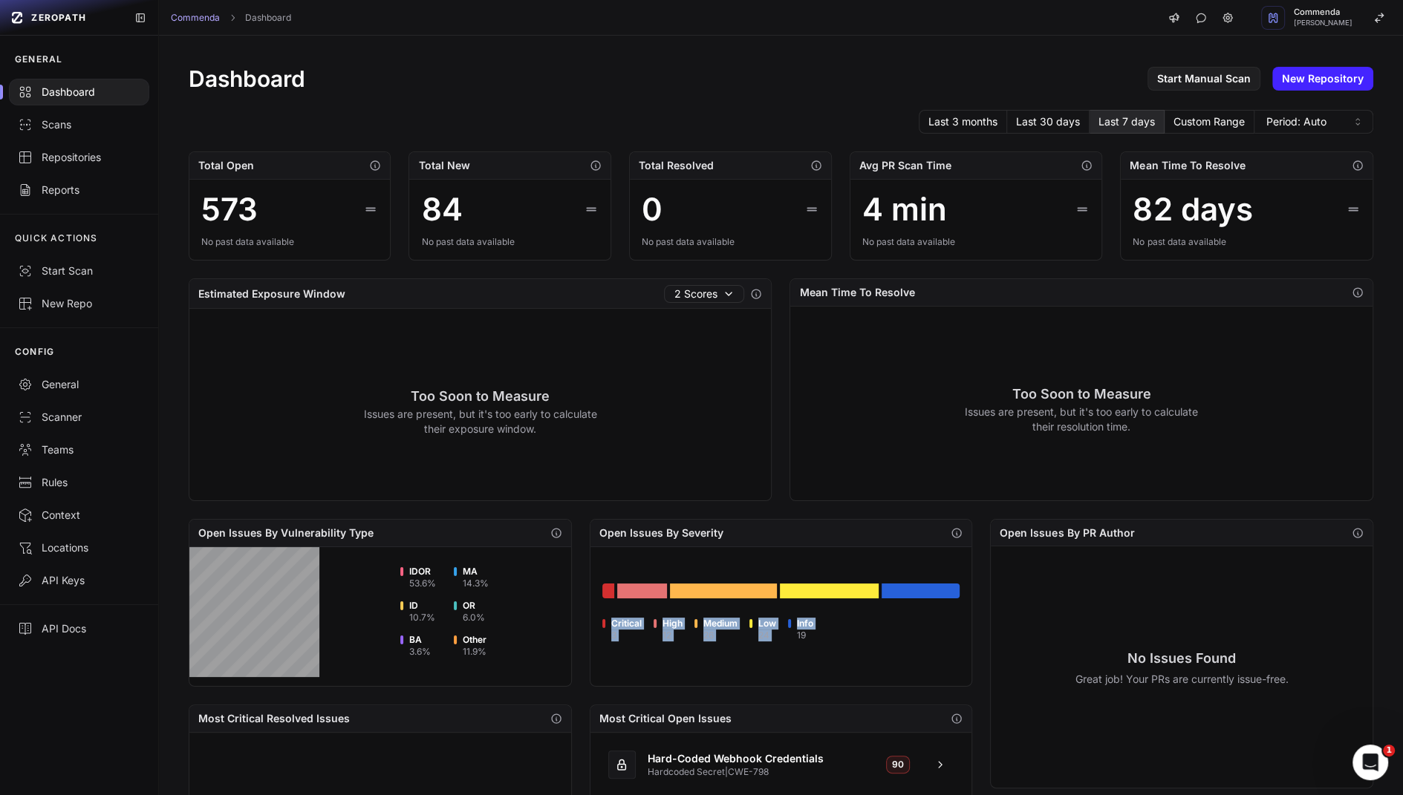
click at [635, 625] on span "Critical" at bounding box center [626, 624] width 30 height 12
drag, startPoint x: 635, startPoint y: 625, endPoint x: 829, endPoint y: 626, distance: 193.9
click at [829, 626] on ul "Critical 3 High 12 Medium 26 Low 24 Info 19" at bounding box center [781, 630] width 358 height 22
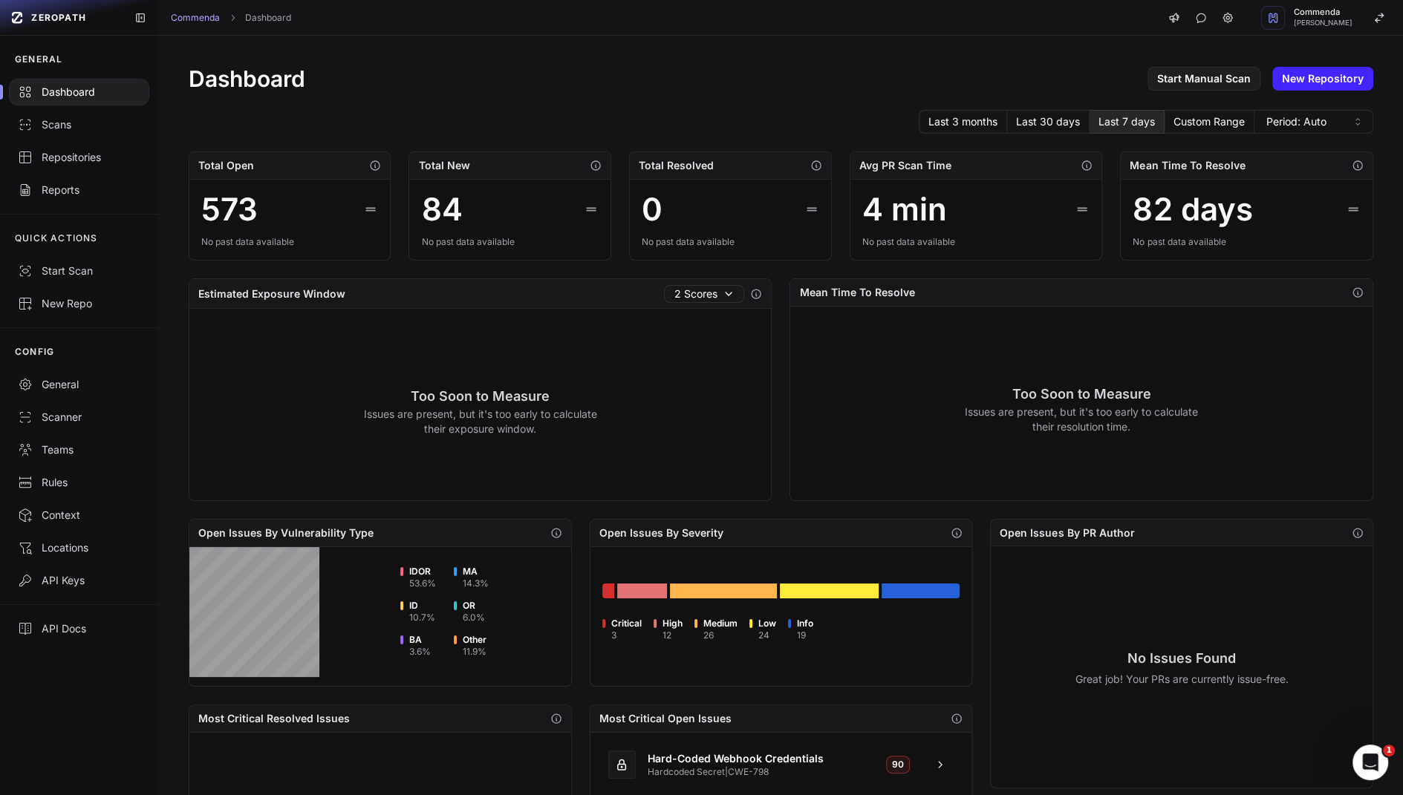
click at [829, 626] on ul "Critical 3 High 12 Medium 26 Low 24 Info 19" at bounding box center [781, 630] width 358 height 22
drag, startPoint x: 829, startPoint y: 626, endPoint x: 621, endPoint y: 620, distance: 208.1
click at [621, 620] on ul "Critical 3 High 12 Medium 26 Low 24 Info 19" at bounding box center [781, 630] width 358 height 22
click at [621, 620] on span "Critical" at bounding box center [626, 624] width 30 height 12
drag, startPoint x: 621, startPoint y: 620, endPoint x: 828, endPoint y: 648, distance: 209.0
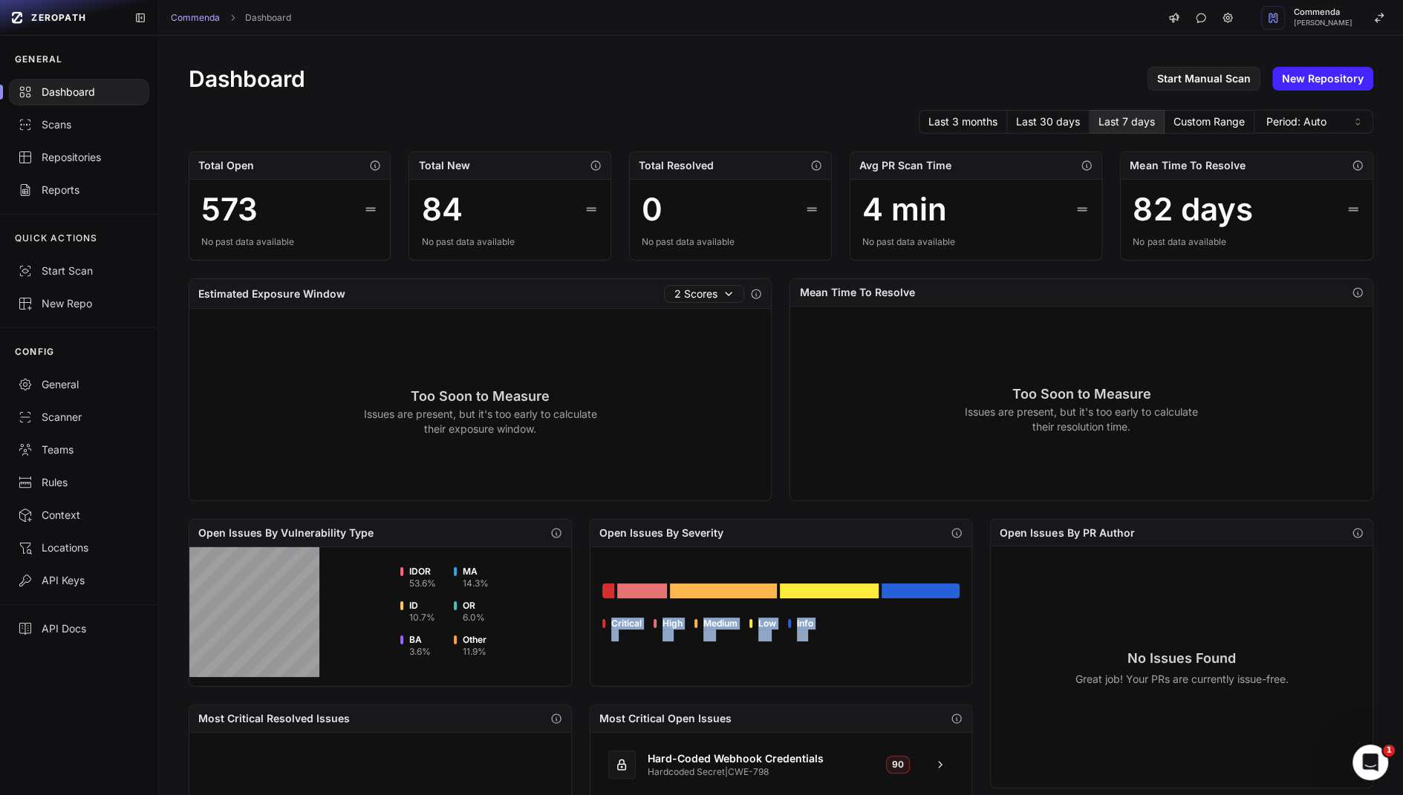
click at [828, 648] on div "Critical 3 High 12 Medium 26 Low 24 Info 19" at bounding box center [781, 612] width 382 height 130
drag, startPoint x: 828, startPoint y: 648, endPoint x: 624, endPoint y: 626, distance: 205.4
click at [624, 626] on div "Critical 3 High 12 Medium 26 Low 24 Info 19" at bounding box center [781, 612] width 382 height 130
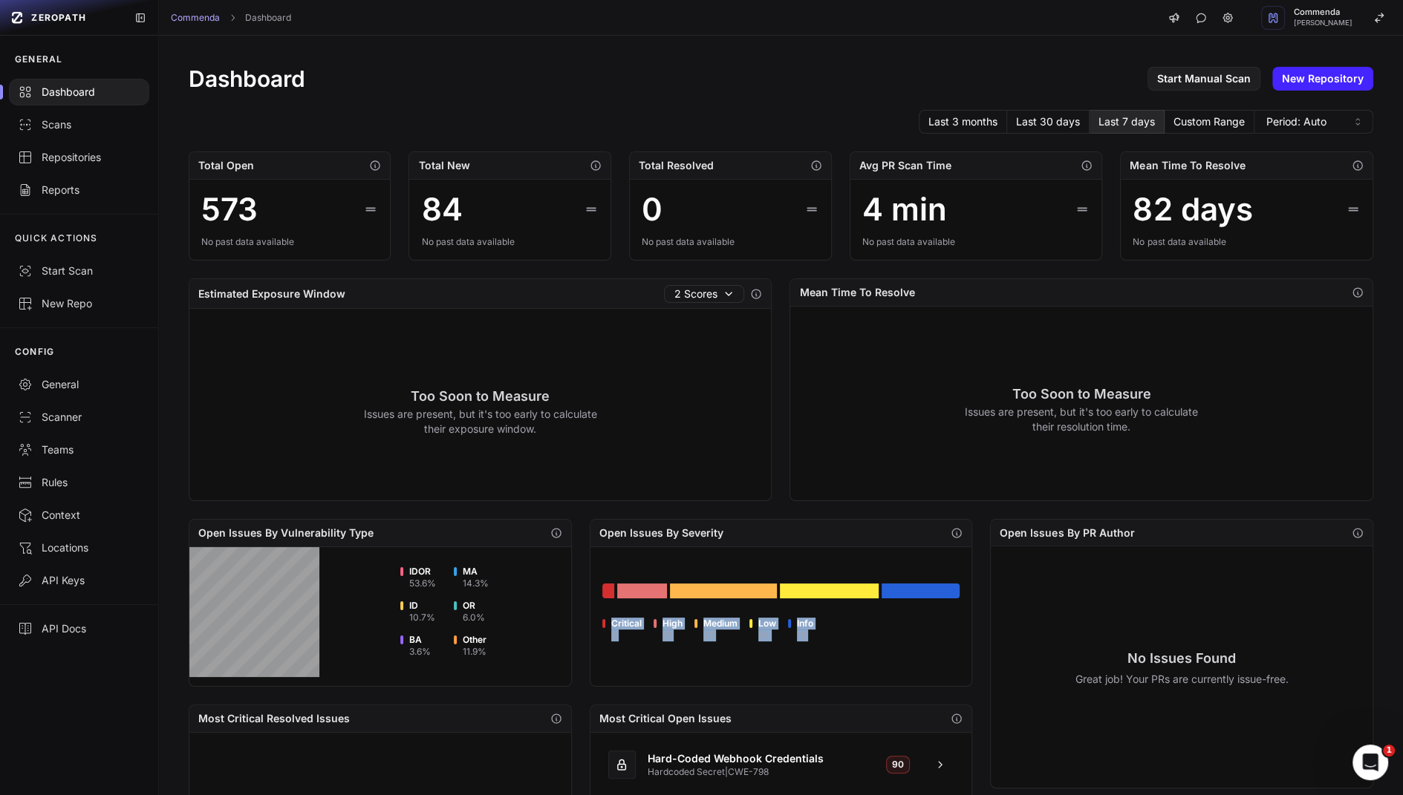
click at [624, 626] on span "Critical" at bounding box center [626, 624] width 30 height 12
drag, startPoint x: 624, startPoint y: 626, endPoint x: 793, endPoint y: 632, distance: 169.4
click at [793, 632] on ul "Critical 3 High 12 Medium 26 Low 24 Info 19" at bounding box center [781, 630] width 358 height 22
click at [733, 640] on div "Critical 3 High 12 Medium 26 Low 24 Info 19" at bounding box center [781, 612] width 382 height 130
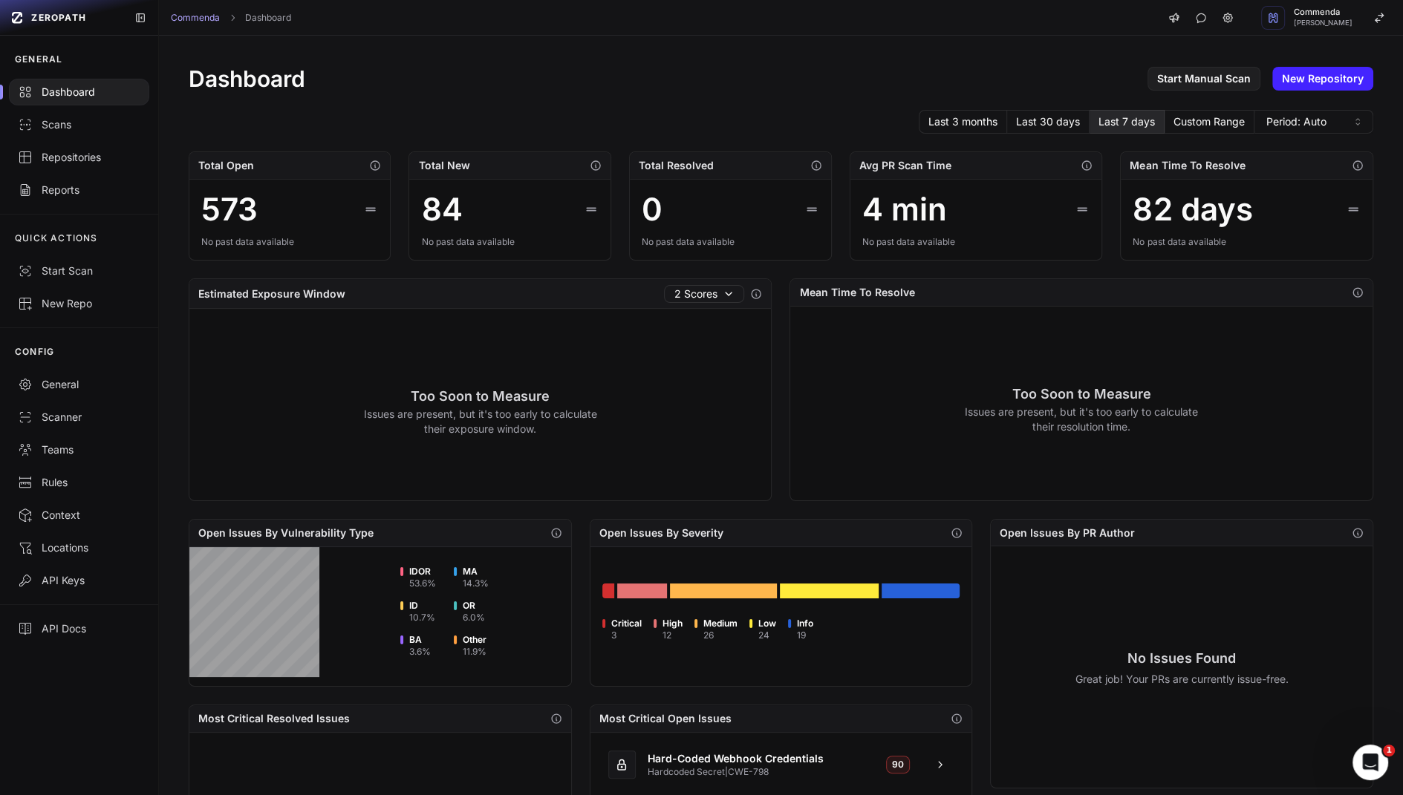
click at [51, 28] on link "ZEROPATH" at bounding box center [64, 18] width 117 height 24
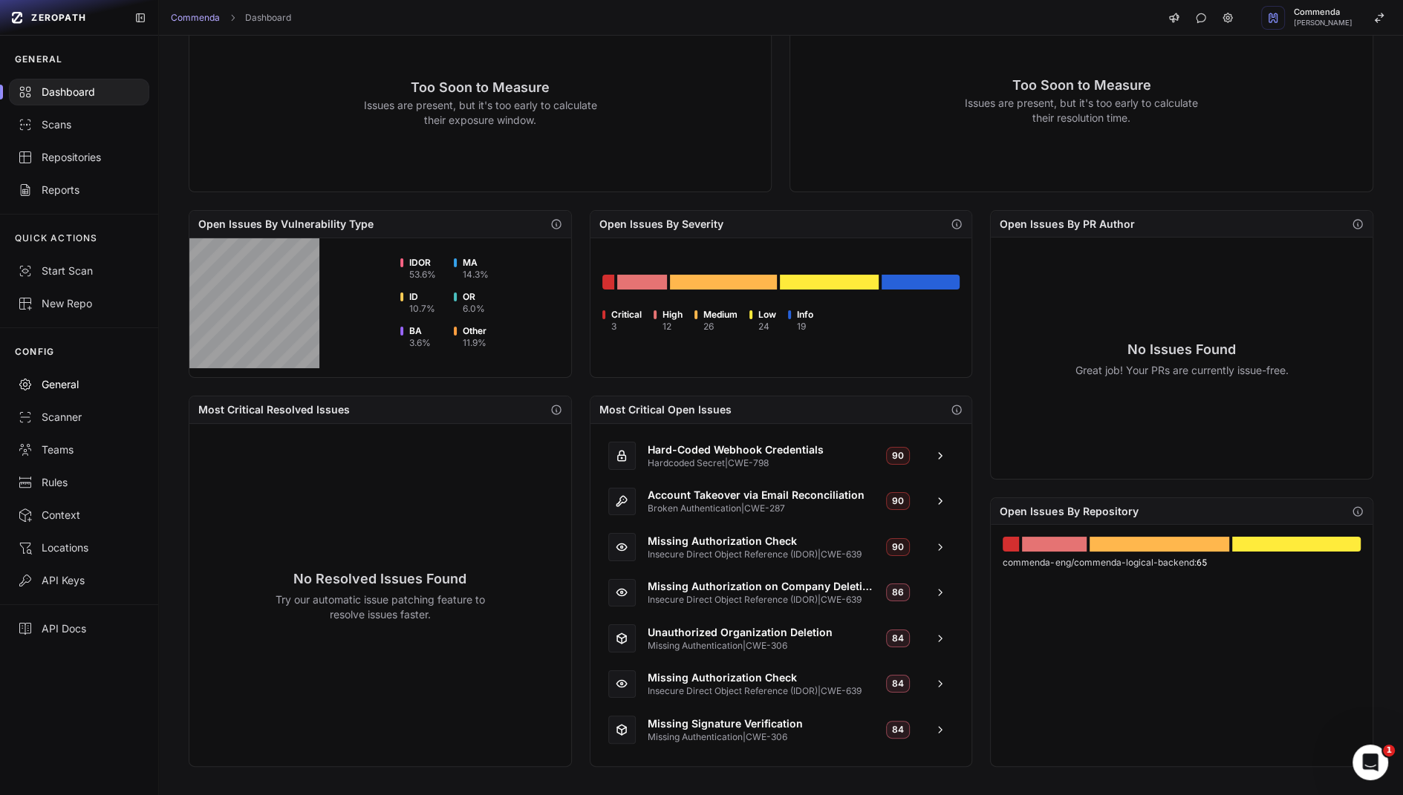
click at [126, 381] on div "General" at bounding box center [79, 384] width 123 height 15
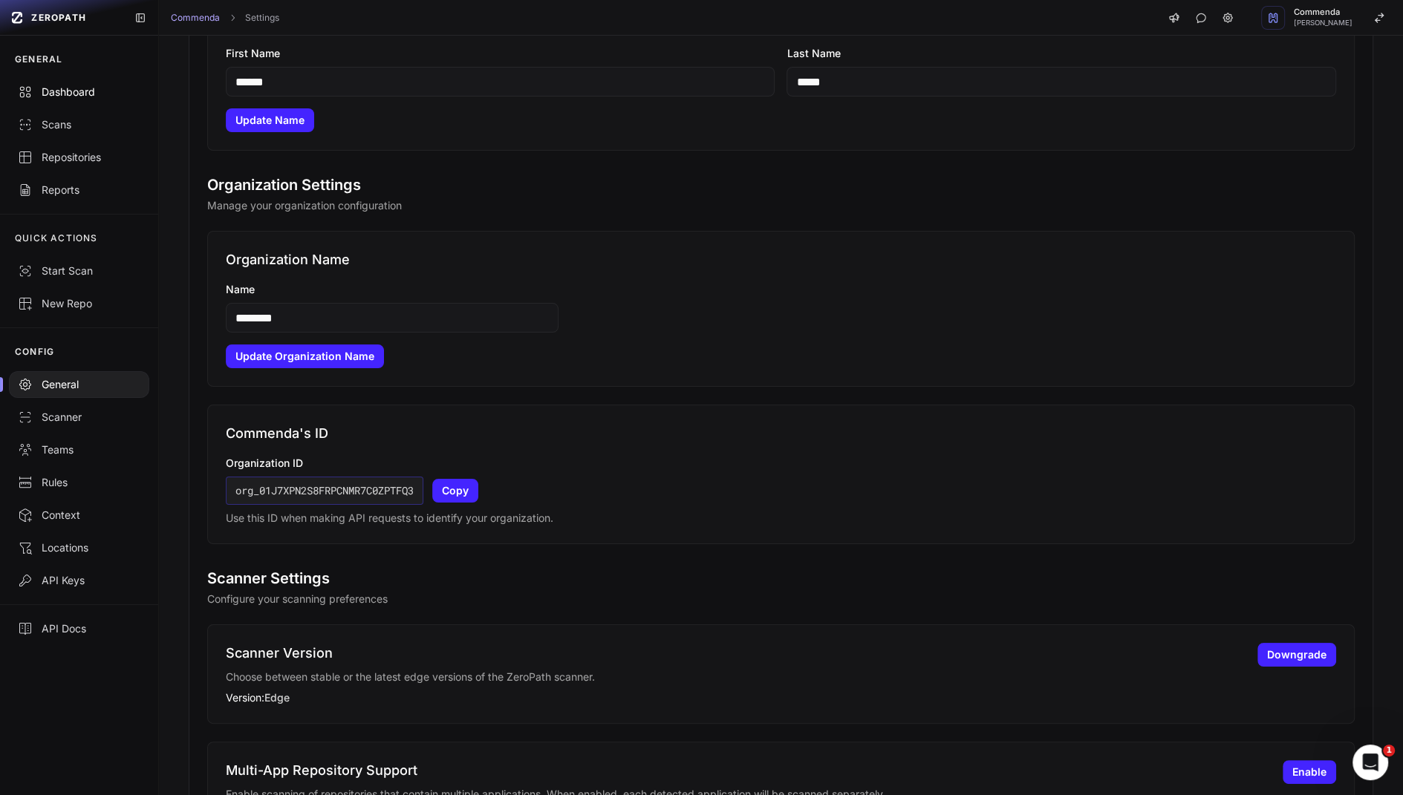
click at [94, 88] on div "Dashboard" at bounding box center [79, 92] width 123 height 15
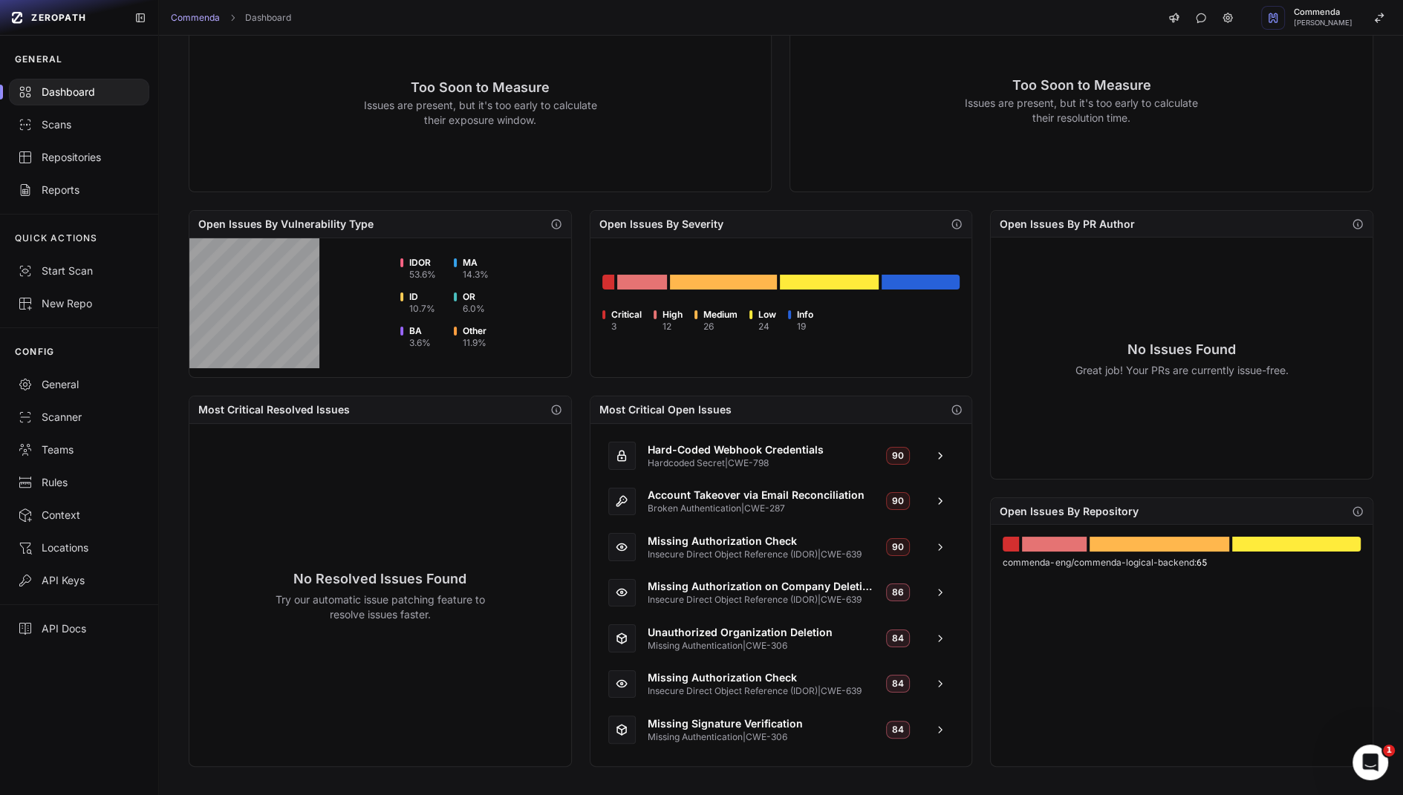
scroll to position [309, 0]
click at [819, 460] on span "Hardcoded Secret | CWE-798" at bounding box center [761, 464] width 227 height 12
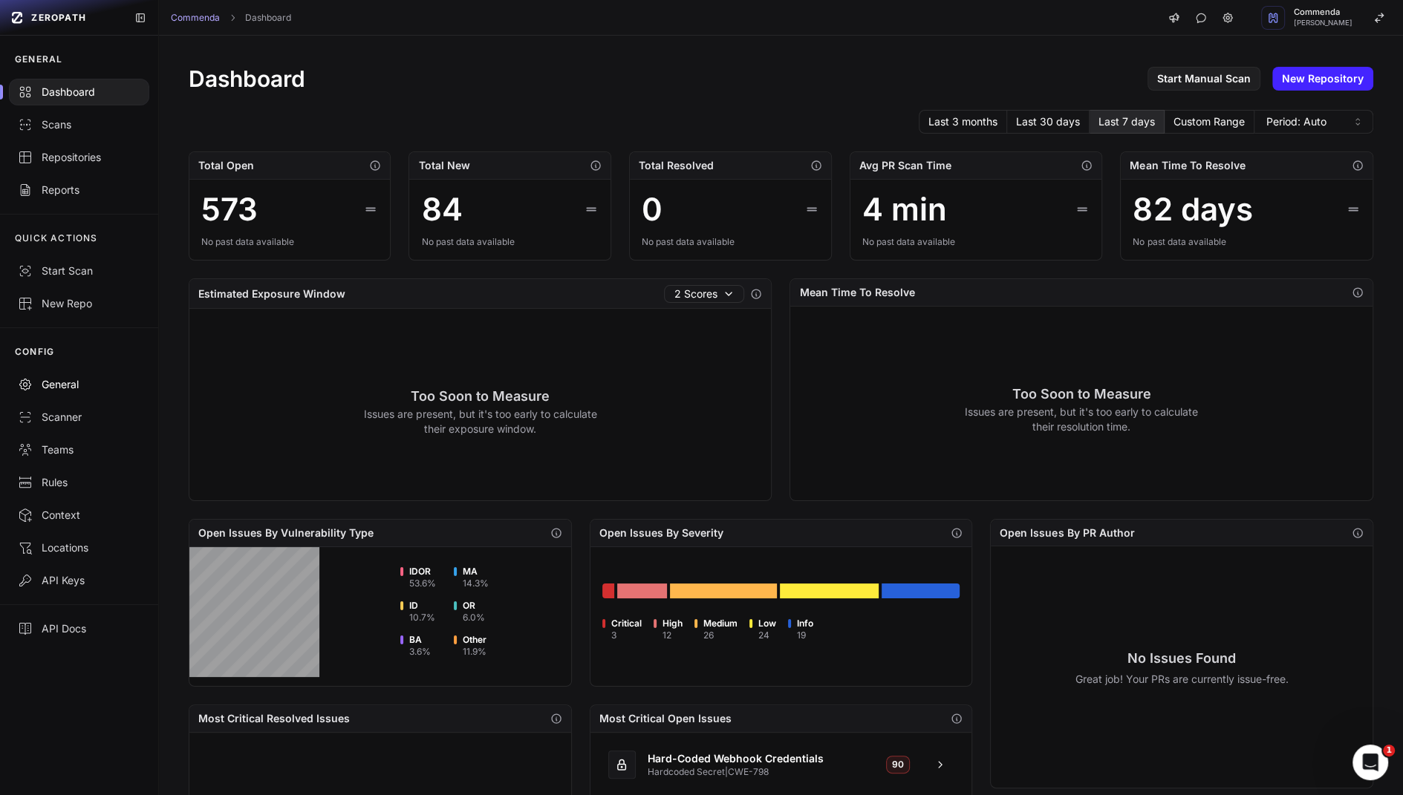
click at [75, 385] on div "General" at bounding box center [79, 384] width 123 height 15
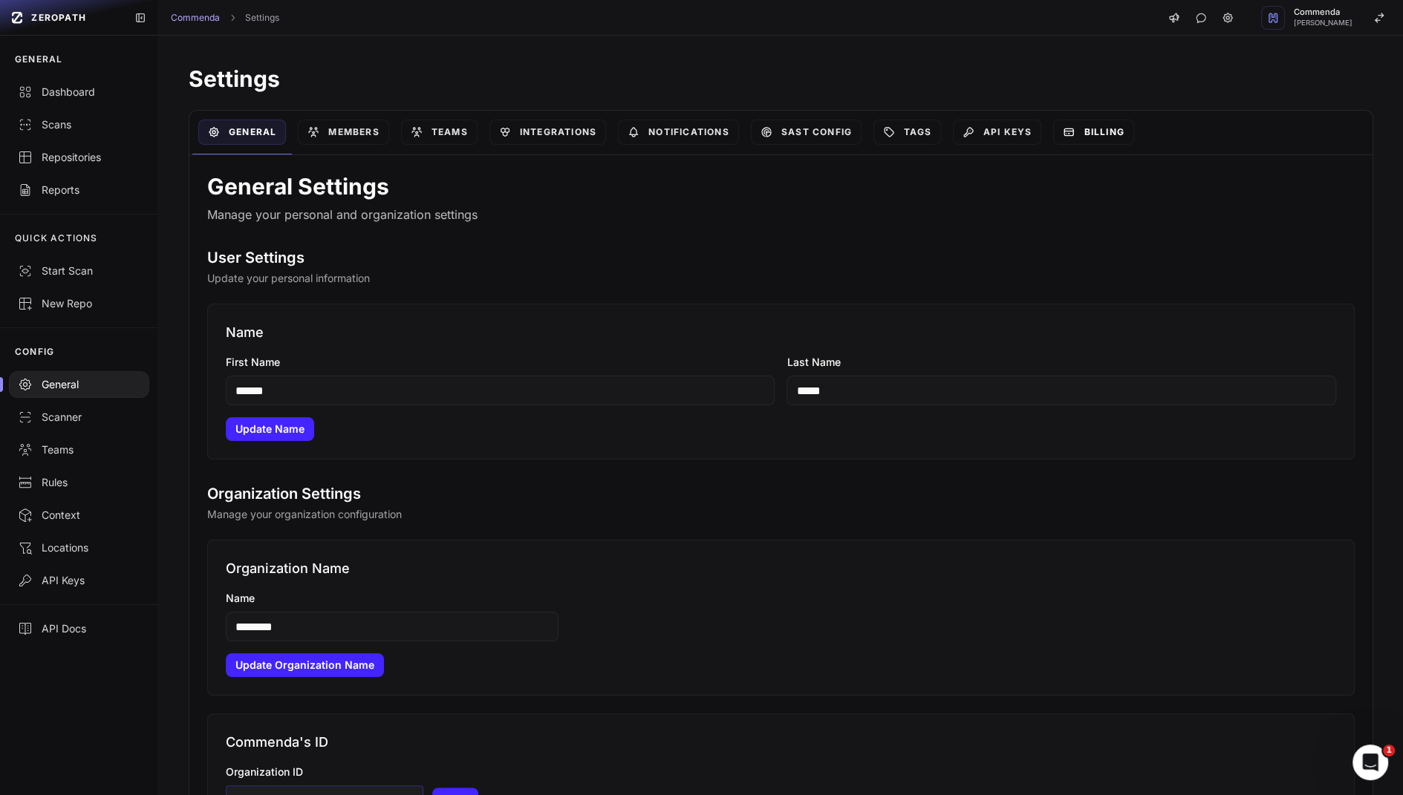
click at [1114, 127] on link "Billing" at bounding box center [1093, 132] width 80 height 25
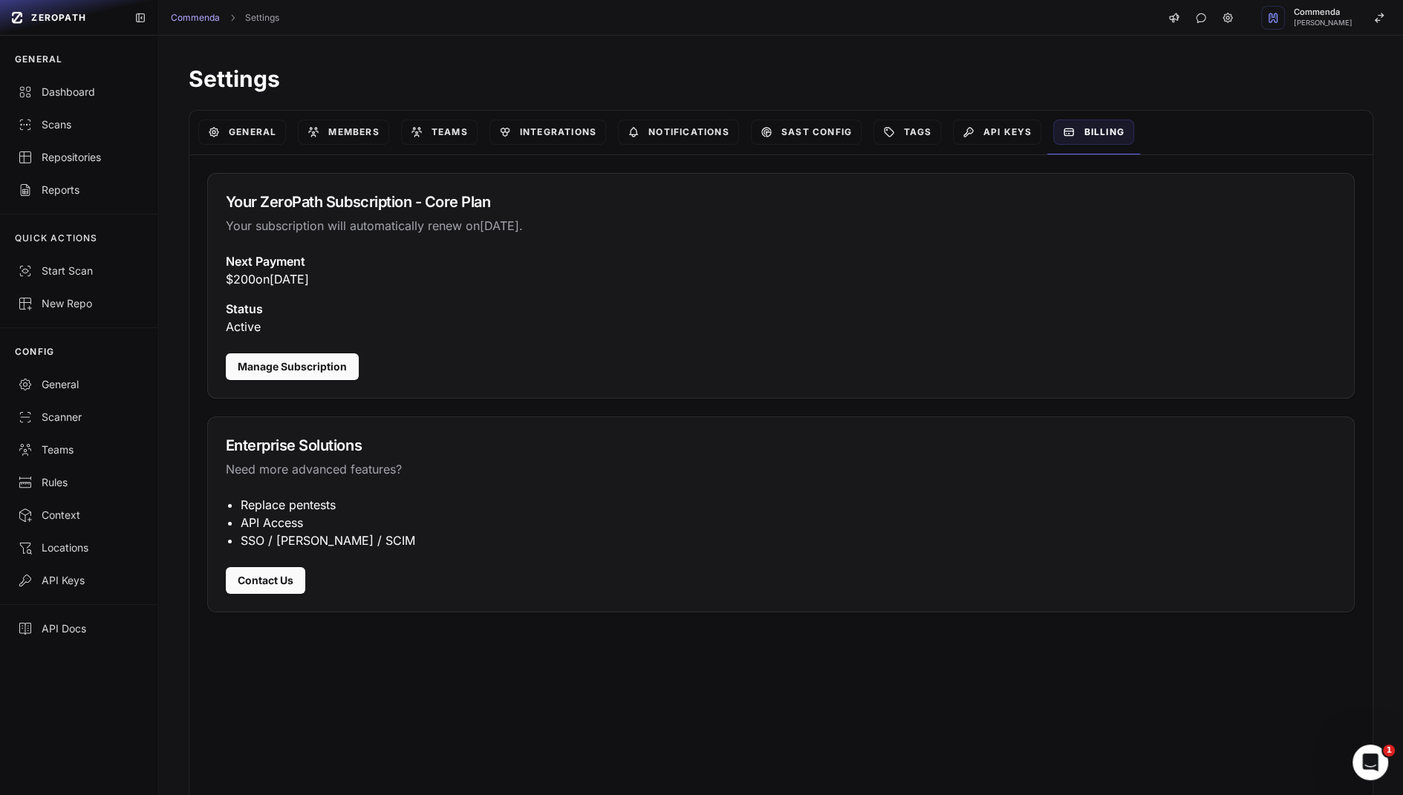
click at [478, 301] on h3 "Status" at bounding box center [781, 309] width 1110 height 18
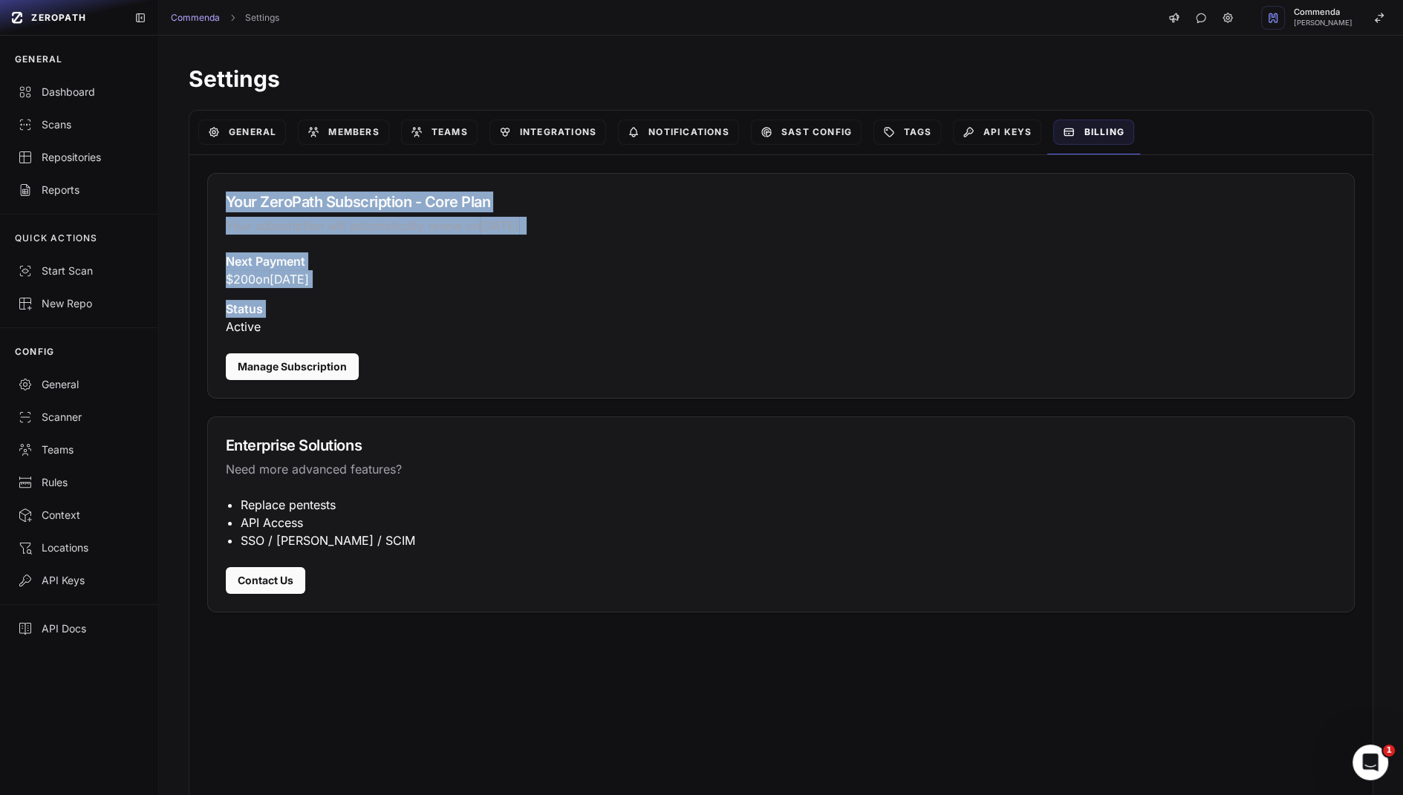
drag, startPoint x: 478, startPoint y: 301, endPoint x: 478, endPoint y: 204, distance: 96.6
click at [478, 205] on div "Your ZeroPath Subscription - Core Plan Your subscription will automatically ren…" at bounding box center [781, 286] width 1148 height 226
click at [449, 263] on h3 "Next Payment" at bounding box center [781, 262] width 1110 height 18
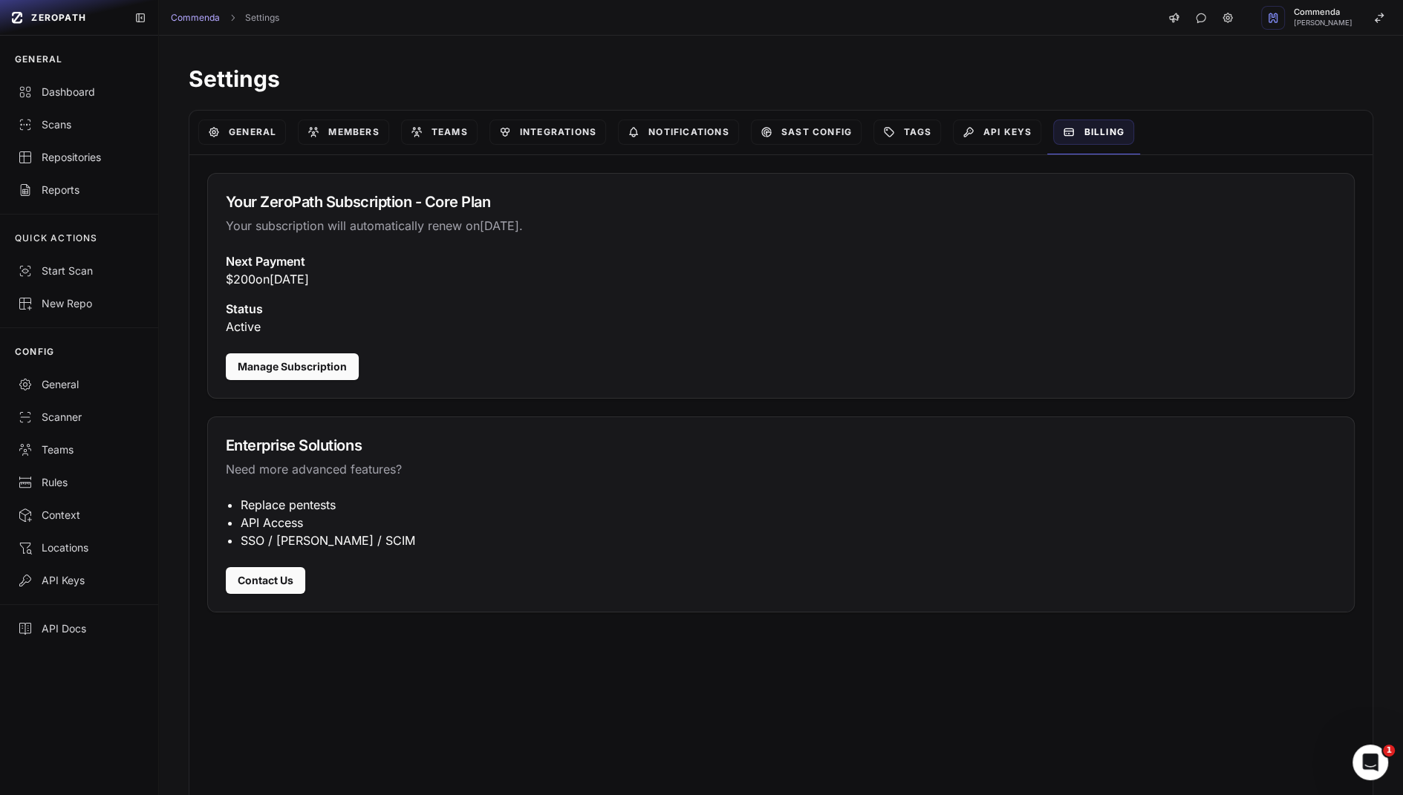
click at [449, 263] on h3 "Next Payment" at bounding box center [781, 262] width 1110 height 18
drag, startPoint x: 449, startPoint y: 263, endPoint x: 452, endPoint y: 279, distance: 16.8
click at [452, 279] on div "Next Payment $ 200 on Sunday, August 24, 2025" at bounding box center [781, 271] width 1110 height 36
click at [452, 279] on p "$ 200 on Sunday, August 24, 2025" at bounding box center [781, 279] width 1110 height 18
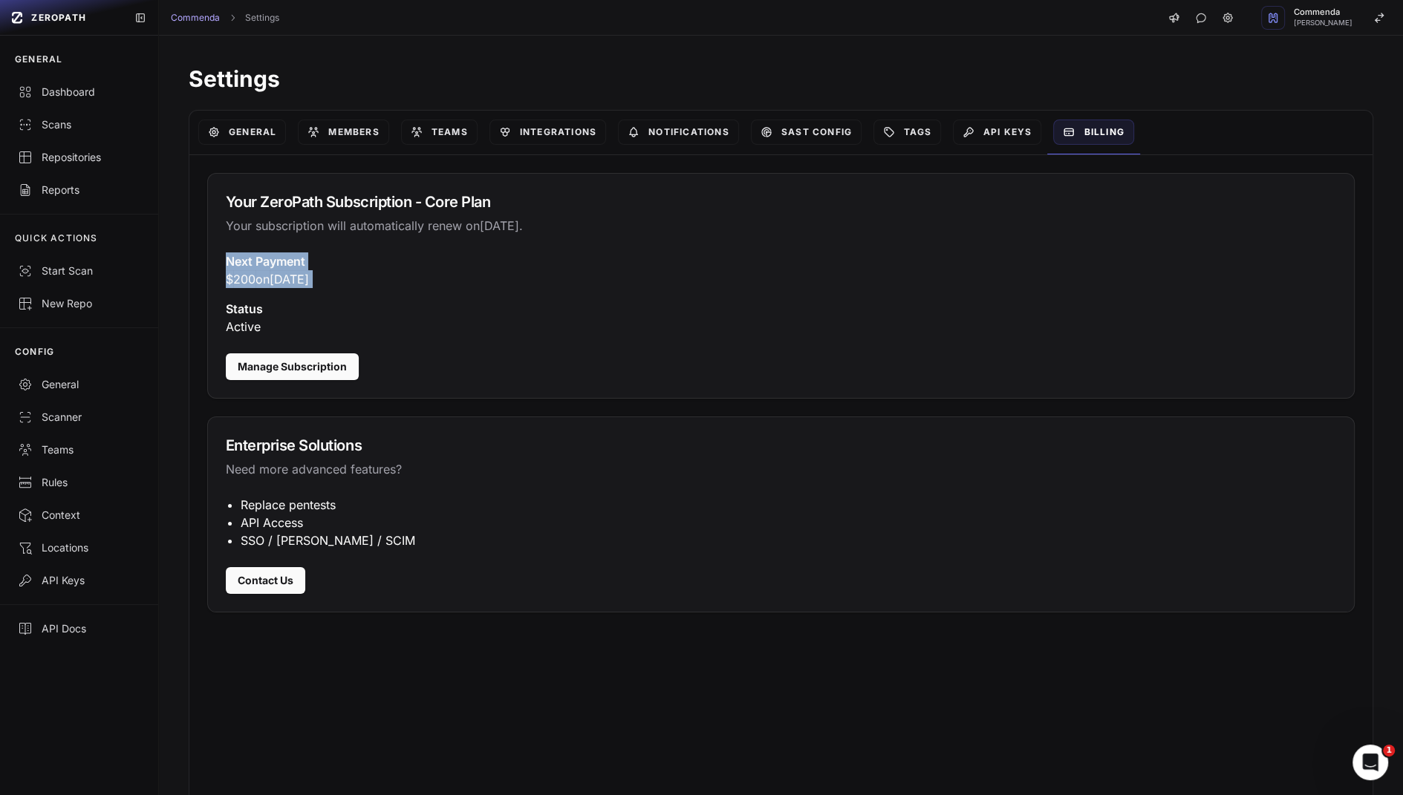
click at [452, 279] on p "$ 200 on Sunday, August 24, 2025" at bounding box center [781, 279] width 1110 height 18
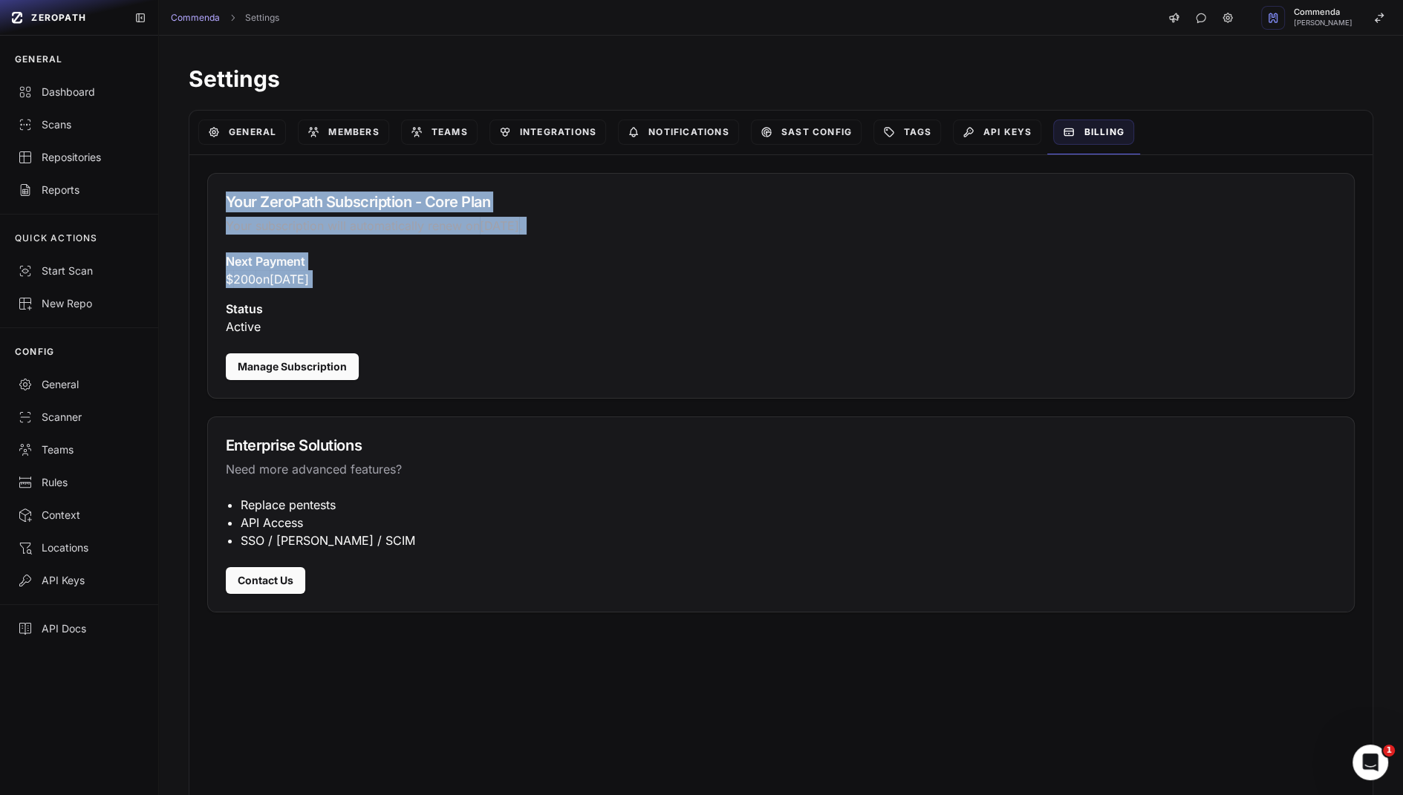
drag, startPoint x: 452, startPoint y: 279, endPoint x: 452, endPoint y: 197, distance: 82.4
click at [452, 197] on div "Your ZeroPath Subscription - Core Plan Your subscription will automatically ren…" at bounding box center [781, 286] width 1148 height 226
click at [458, 261] on h3 "Next Payment" at bounding box center [781, 262] width 1110 height 18
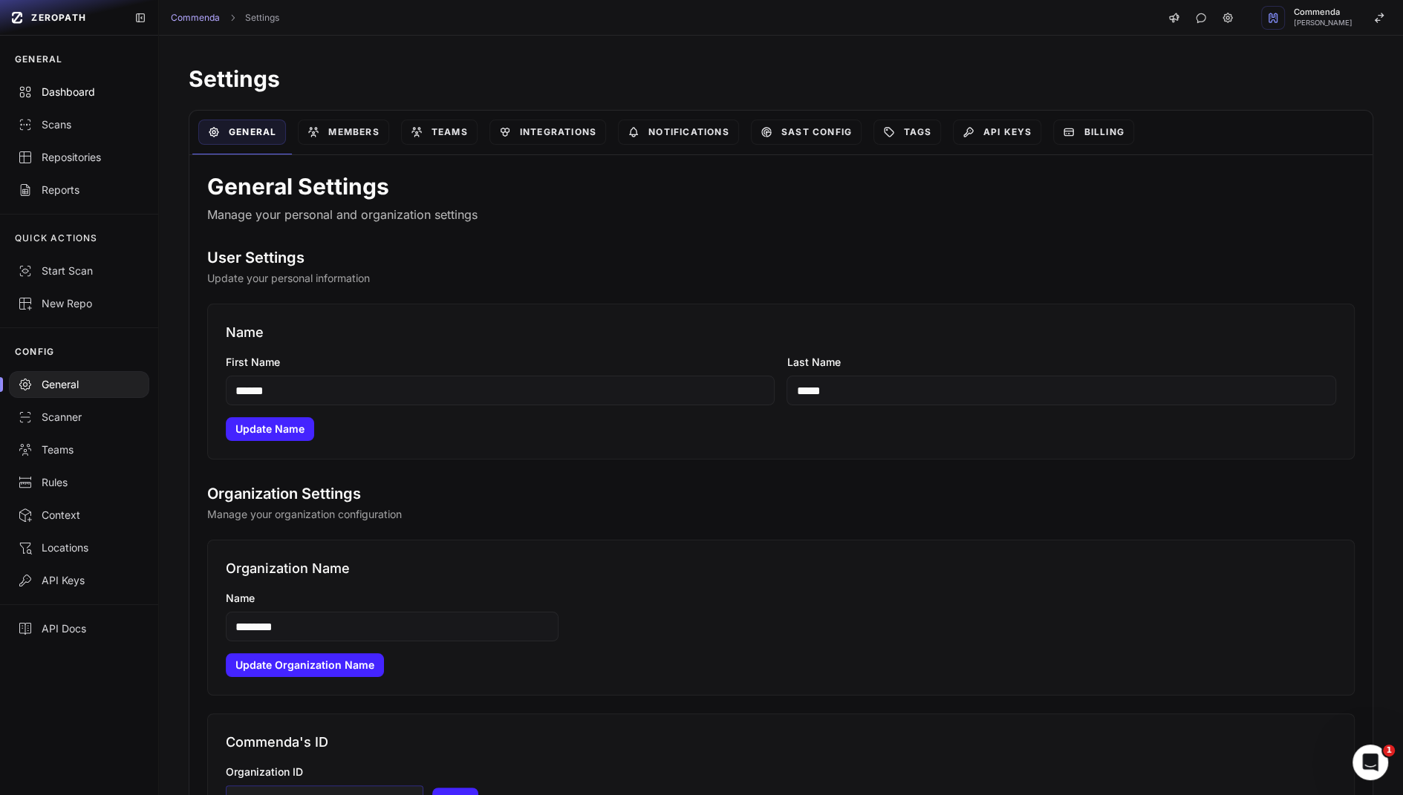
click at [79, 90] on div "Dashboard" at bounding box center [79, 92] width 123 height 15
